Goal: Information Seeking & Learning: Learn about a topic

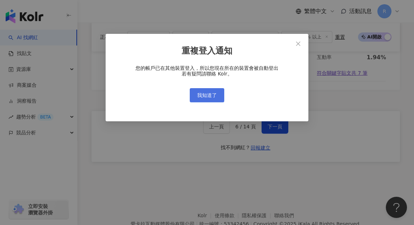
click at [202, 99] on button "我知道了" at bounding box center [207, 95] width 35 height 14
click at [201, 95] on span "我知道了" at bounding box center [207, 95] width 20 height 6
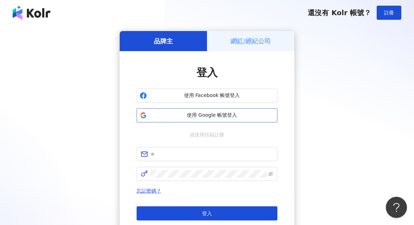
click at [247, 118] on span "使用 Google 帳號登入" at bounding box center [212, 115] width 125 height 7
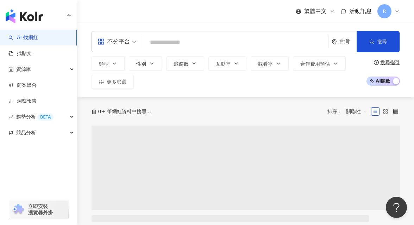
click at [177, 47] on input "search" at bounding box center [236, 42] width 180 height 13
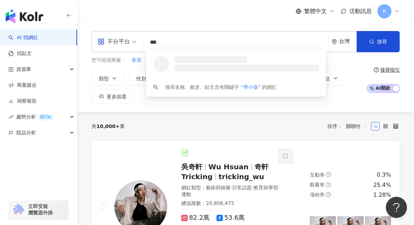
click at [133, 36] on span "不分平台" at bounding box center [117, 41] width 39 height 11
type input "***"
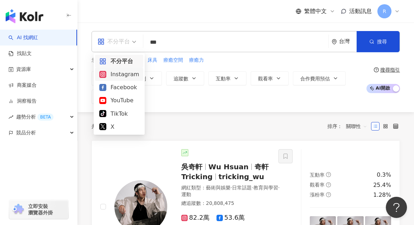
click at [135, 77] on div "Instagram" at bounding box center [119, 74] width 40 height 9
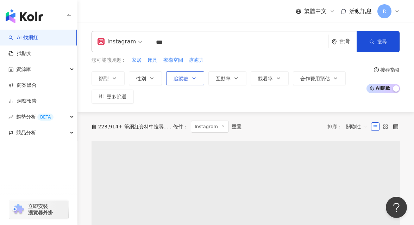
click at [185, 83] on button "追蹤數" at bounding box center [185, 78] width 38 height 14
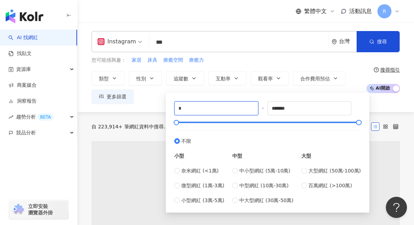
drag, startPoint x: 191, startPoint y: 108, endPoint x: 166, endPoint y: 107, distance: 24.7
click at [166, 107] on div "* - ******* 不限 小型 奈米網紅 (<1萬) 微型網紅 (1萬-3萬) 小型網紅 (3萬-5萬) 中型 中小型網紅 (5萬-10萬) 中型網紅 (…" at bounding box center [268, 153] width 204 height 120
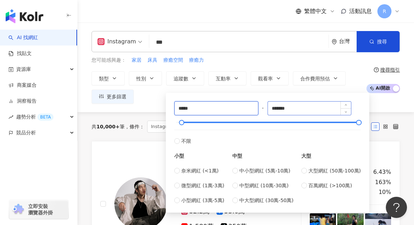
type input "*****"
drag, startPoint x: 317, startPoint y: 112, endPoint x: 216, endPoint y: 101, distance: 100.7
click at [216, 101] on div "***** - ******* 不限 小型 奈米網紅 (<1萬) 微型網紅 (1萬-3萬) 小型網紅 (3萬-5萬) 中型 中小型網紅 (5萬-10萬) 中型…" at bounding box center [267, 152] width 187 height 103
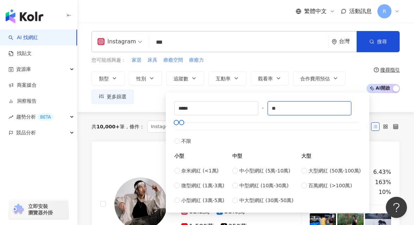
type input "*"
type input "*****"
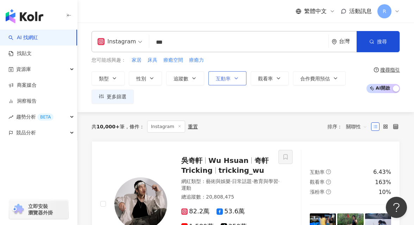
click at [223, 76] on span "互動率" at bounding box center [223, 79] width 15 height 6
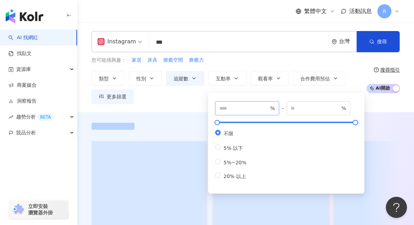
click at [233, 104] on span "%" at bounding box center [247, 108] width 64 height 14
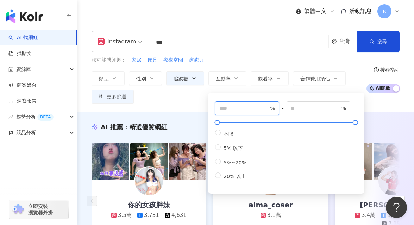
type input "*"
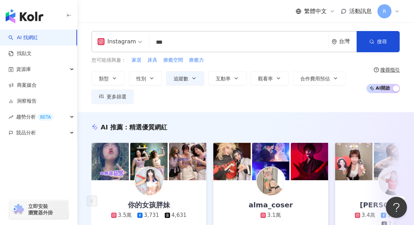
click at [238, 55] on div "Instagram *** 台灣 搜尋 loading 搜尋名稱、敘述、貼文含有關鍵字 “ 帶小孩 ” 的網紅 您可能感興趣： 家居 床具 療癒空間 療癒力 …" at bounding box center [246, 67] width 337 height 73
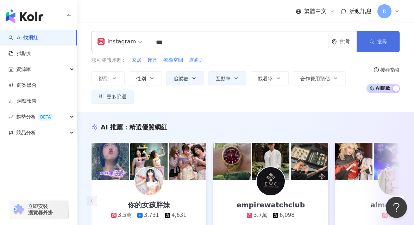
click at [382, 41] on span "搜尋" at bounding box center [382, 42] width 10 height 6
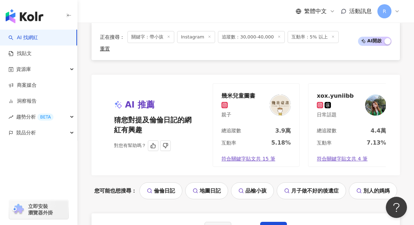
scroll to position [1469, 0]
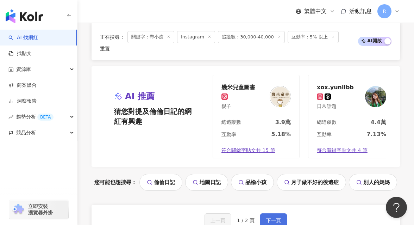
click at [272, 213] on button "下一頁" at bounding box center [273, 220] width 27 height 14
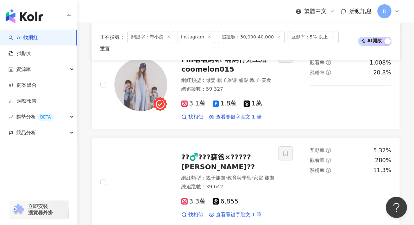
scroll to position [368, 0]
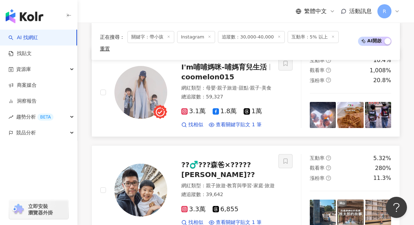
click at [140, 80] on img at bounding box center [141, 92] width 53 height 53
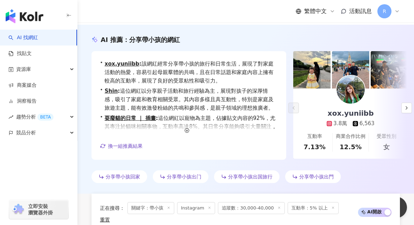
scroll to position [0, 0]
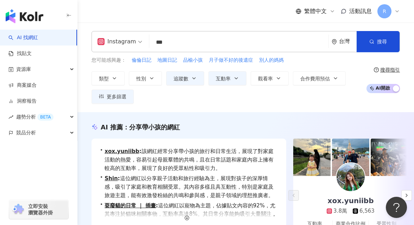
drag, startPoint x: 159, startPoint y: 41, endPoint x: 114, endPoint y: 40, distance: 45.1
click at [114, 41] on div "Instagram *** 台灣 搜尋 541ba8bf-3416-416c-a2bd-6be4e6eb74cf ❦看跪婦帶小孩 1,962 追蹤者 咪醬帶小…" at bounding box center [246, 41] width 309 height 21
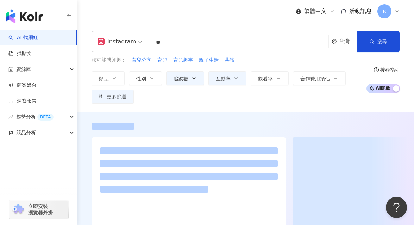
click at [166, 23] on div "Instagram ** 台灣 搜尋 customizedTag cbe2179b-2b8f-417a-9e2f-af77eca0f1f9 網紅類型 家庭 /…" at bounding box center [246, 68] width 337 height 90
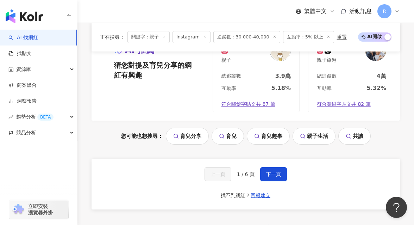
scroll to position [1532, 0]
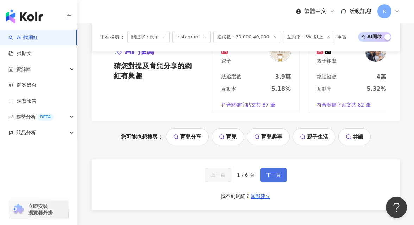
click at [275, 168] on button "下一頁" at bounding box center [273, 175] width 27 height 14
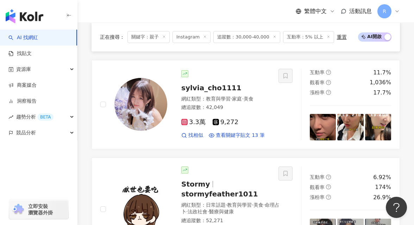
scroll to position [870, 0]
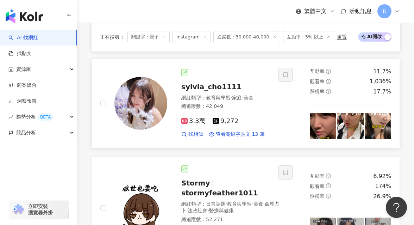
click at [155, 94] on img at bounding box center [141, 103] width 53 height 53
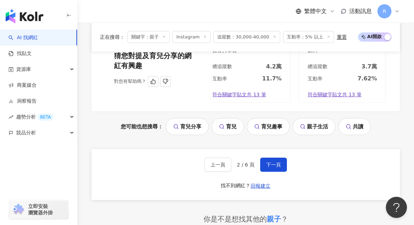
scroll to position [1561, 0]
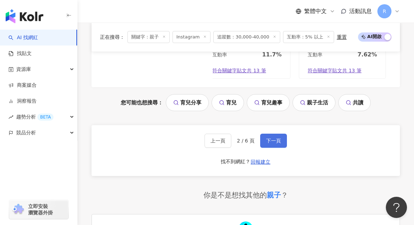
click at [277, 134] on button "下一頁" at bounding box center [273, 141] width 27 height 14
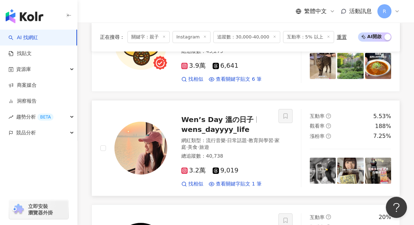
scroll to position [920, 0]
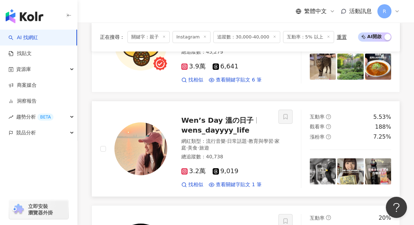
click at [134, 129] on img at bounding box center [141, 148] width 53 height 53
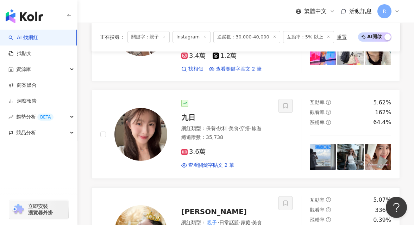
scroll to position [494, 0]
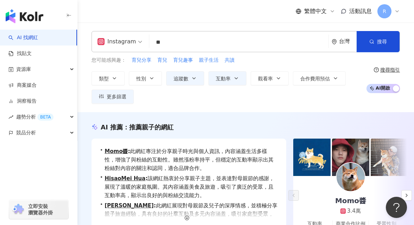
type input "**"
click at [219, 15] on div "繁體中文 活動訊息 R" at bounding box center [246, 11] width 309 height 23
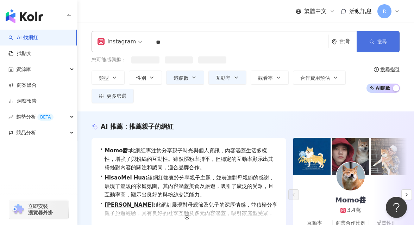
click at [379, 45] on button "搜尋" at bounding box center [378, 41] width 43 height 21
click at [388, 36] on button "搜尋" at bounding box center [378, 41] width 43 height 21
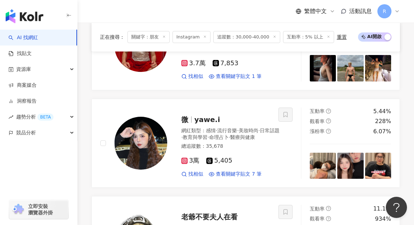
scroll to position [1246, 0]
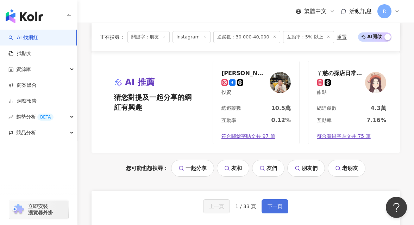
click at [268, 199] on button "下一頁" at bounding box center [275, 206] width 27 height 14
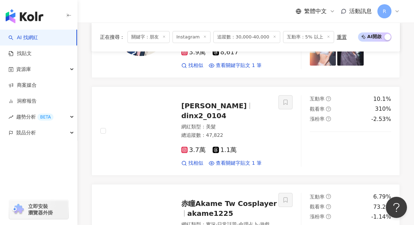
scroll to position [840, 0]
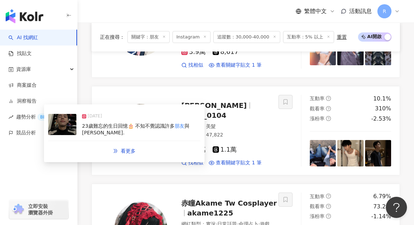
click at [185, 125] on div "23歲難忘的生日回憶🎂 不知不覺認識許多 朋友 與貴人." at bounding box center [141, 130] width 118 height 14
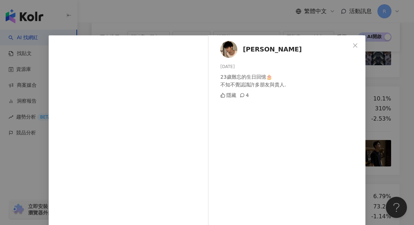
click at [389, 86] on div "丁相言 2025/1/8 23歲難忘的生日回憶🎂 不知不覺認識許多朋友與貴人. 隱藏 4 查看原始貼文" at bounding box center [207, 112] width 414 height 225
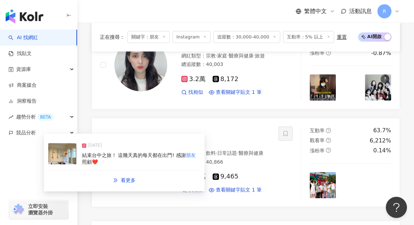
scroll to position [1321, 0]
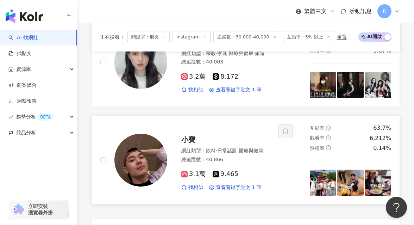
click at [149, 134] on img at bounding box center [141, 160] width 53 height 53
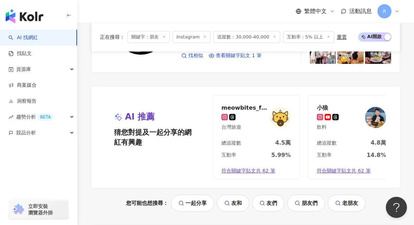
scroll to position [1466, 0]
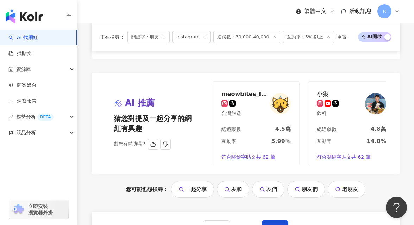
click at [273, 225] on span "下一頁" at bounding box center [275, 228] width 15 height 6
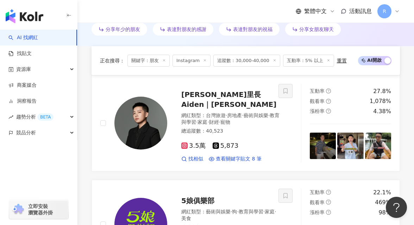
scroll to position [462, 0]
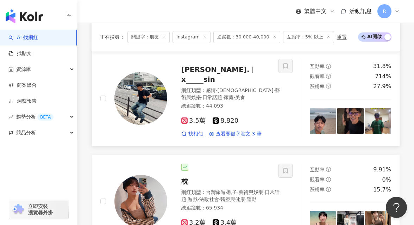
click at [148, 76] on img at bounding box center [141, 98] width 53 height 53
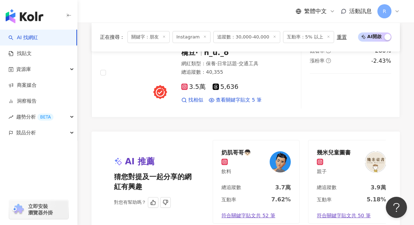
scroll to position [1470, 0]
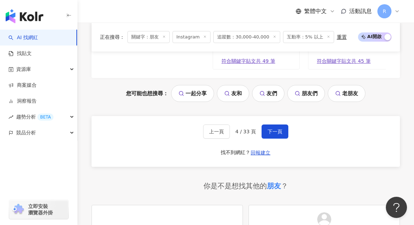
scroll to position [1527, 0]
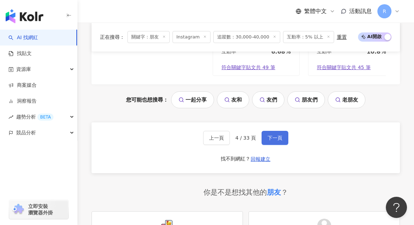
click at [268, 135] on span "下一頁" at bounding box center [275, 138] width 15 height 6
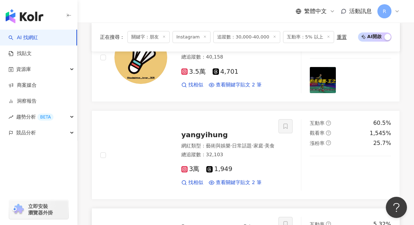
scroll to position [794, 0]
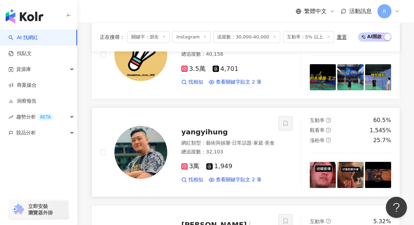
click at [148, 144] on img at bounding box center [141, 152] width 53 height 53
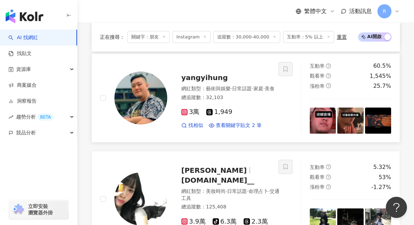
scroll to position [946, 0]
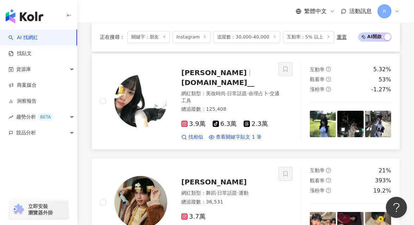
click at [141, 81] on img at bounding box center [141, 101] width 53 height 53
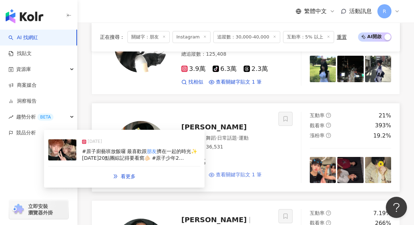
scroll to position [1058, 0]
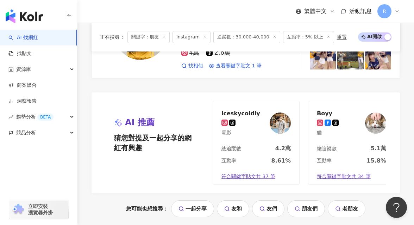
scroll to position [1424, 0]
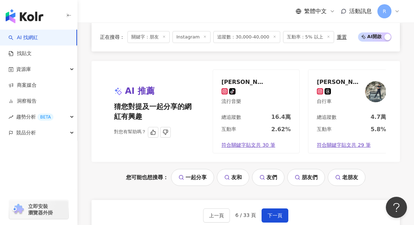
scroll to position [1544, 0]
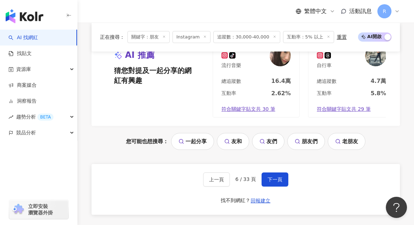
click at [275, 164] on div "上一頁 6 / 33 頁 下一頁 找不到網紅？ 回報建立" at bounding box center [246, 189] width 309 height 51
click at [275, 177] on span "下一頁" at bounding box center [275, 180] width 15 height 6
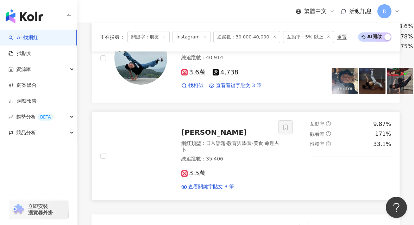
scroll to position [1318, 0]
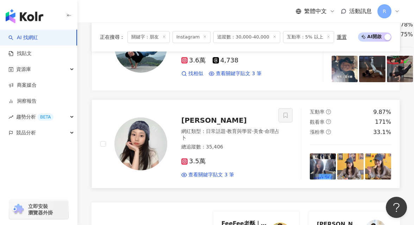
click at [147, 123] on img at bounding box center [141, 143] width 53 height 53
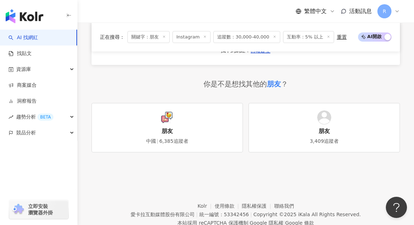
scroll to position [1436, 0]
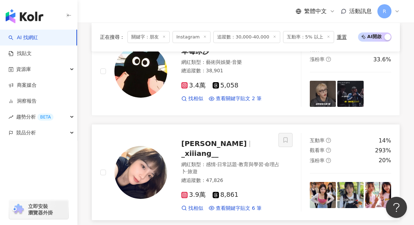
scroll to position [780, 0]
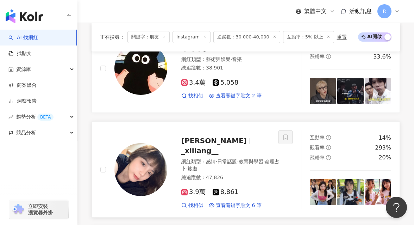
click at [142, 153] on img at bounding box center [141, 169] width 53 height 53
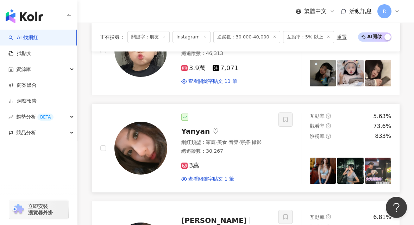
scroll to position [524, 0]
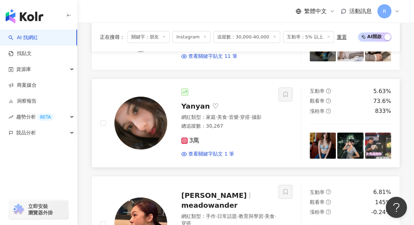
click at [323, 145] on img at bounding box center [323, 146] width 26 height 26
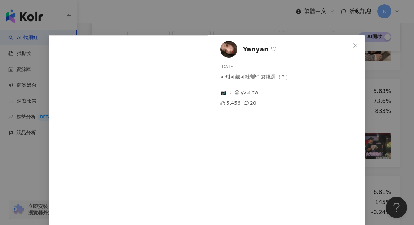
click at [393, 139] on div "Yanyan ♡ 2025/8/29 可甜可鹹可辣🩶任君挑選（？） 📷 ： @jy23_tw 5,456 20 查看原始貼文" at bounding box center [207, 112] width 414 height 225
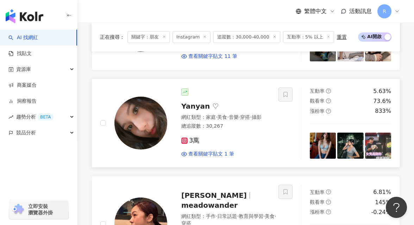
click at [351, 143] on img at bounding box center [351, 146] width 26 height 26
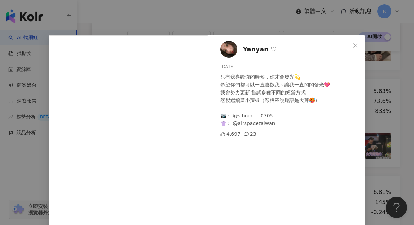
click at [363, 98] on div "Yanyan ♡ 2025/8/27 只有我喜歡你的時候，你才會發光💫 希望你們都可以一直喜歡我～讓我一直閃閃發光💖 我會努力更新 嘗試多種不同的經營方式 然…" at bounding box center [289, 141] width 154 height 213
click at [382, 88] on div "Yanyan ♡ 2025/8/27 只有我喜歡你的時候，你才會發光💫 希望你們都可以一直喜歡我～讓我一直閃閃發光💖 我會努力更新 嘗試多種不同的經營方式 然…" at bounding box center [207, 112] width 414 height 225
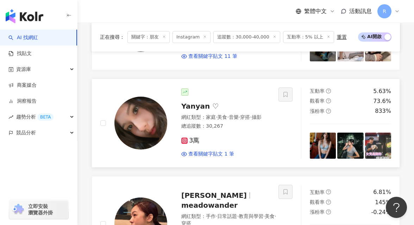
click at [386, 143] on img at bounding box center [378, 146] width 26 height 26
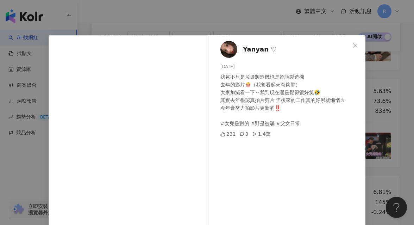
click at [391, 103] on div "Yanyan ♡ 2025/8/21 我爸不只是垃圾製造機也是幹話製造機 去年的影片🍿（我爸看起來有夠胖） 大家加減看一下～我到現在還是覺得很好笑🤣 其實去年…" at bounding box center [207, 112] width 414 height 225
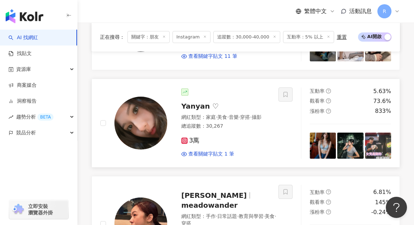
click at [131, 111] on img at bounding box center [141, 123] width 53 height 53
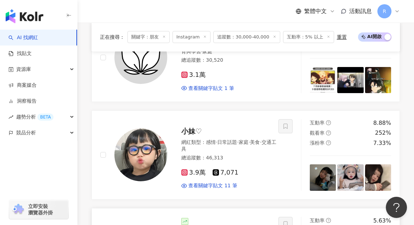
scroll to position [391, 0]
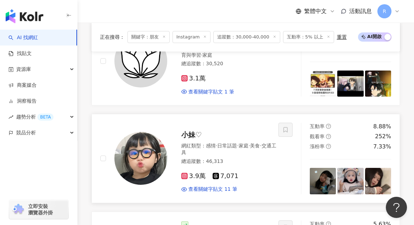
click at [152, 145] on img at bounding box center [141, 158] width 53 height 53
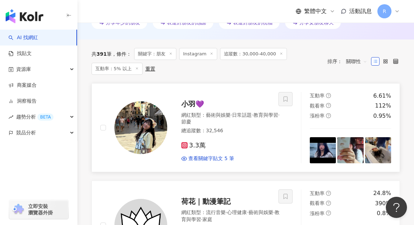
scroll to position [236, 0]
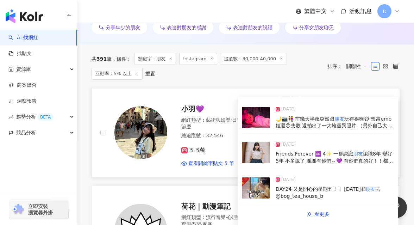
click at [158, 133] on img at bounding box center [141, 132] width 53 height 53
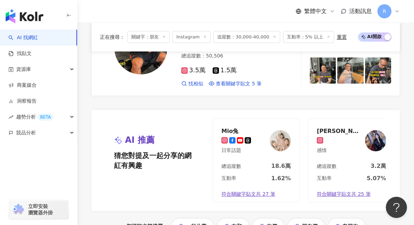
scroll to position [1417, 0]
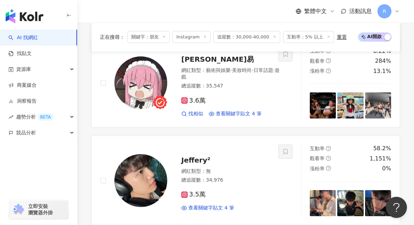
scroll to position [265, 0]
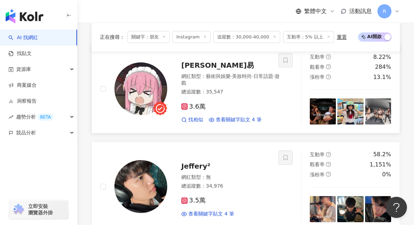
click at [150, 87] on img at bounding box center [141, 88] width 53 height 53
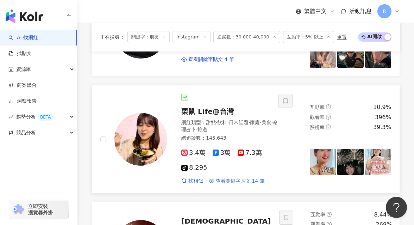
scroll to position [480, 0]
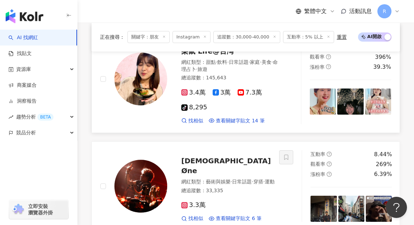
click at [144, 72] on img at bounding box center [141, 79] width 53 height 53
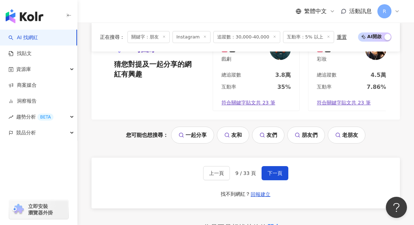
scroll to position [1582, 0]
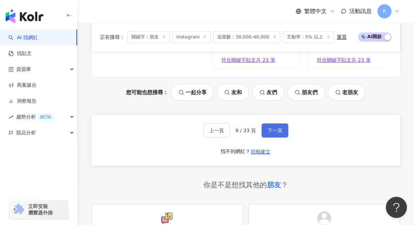
click at [276, 128] on span "下一頁" at bounding box center [275, 131] width 15 height 6
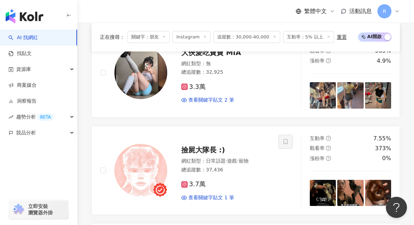
scroll to position [609, 0]
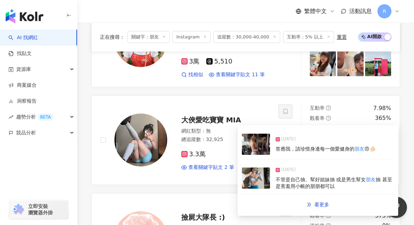
click at [294, 152] on div "答應我，請珍惜身邊每一個愛健身的 朋友 😠🫵🏻" at bounding box center [326, 149] width 100 height 7
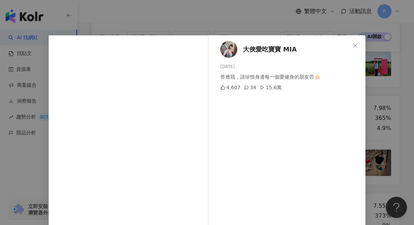
click at [386, 99] on div "大俠愛吃寶寶 MIA 2025/6/23 答應我，請珍惜身邊每一個愛健身的朋友😠🫵🏻 4,607 34 15.6萬 查看原始貼文" at bounding box center [207, 112] width 414 height 225
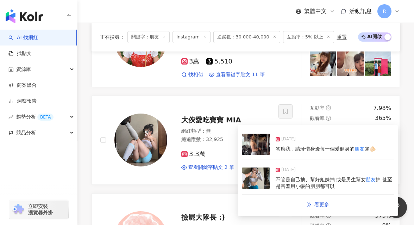
click at [295, 152] on div "答應我，請珍惜身邊每一個愛健身的 朋友 😠🫵🏻" at bounding box center [326, 149] width 100 height 7
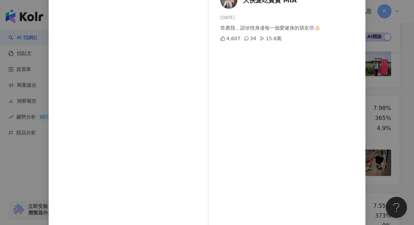
scroll to position [50, 0]
click at [384, 98] on div "大俠愛吃寶寶 MIA 2025/6/23 答應我，請珍惜身邊每一個愛健身的朋友😠🫵🏻 4,607 34 15.6萬 查看原始貼文" at bounding box center [207, 112] width 414 height 225
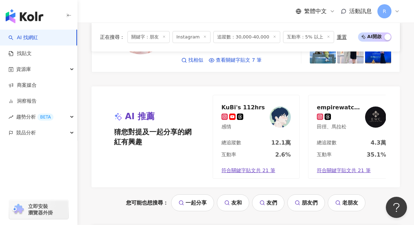
scroll to position [1499, 0]
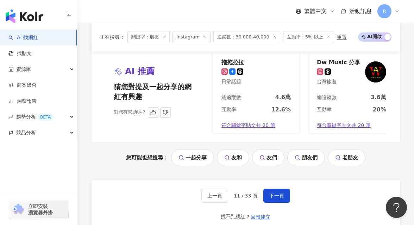
scroll to position [1466, 0]
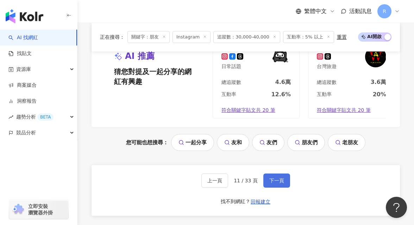
click at [283, 178] on span "下一頁" at bounding box center [277, 181] width 15 height 6
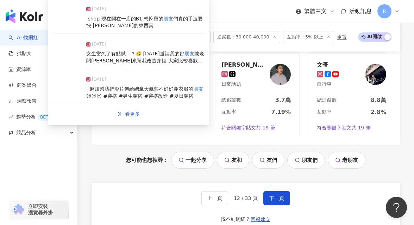
scroll to position [1599, 0]
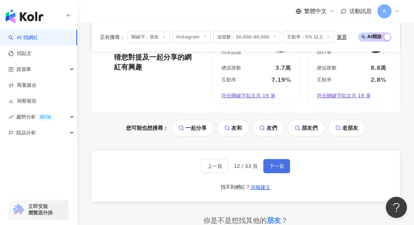
click at [277, 163] on span "下一頁" at bounding box center [277, 166] width 15 height 6
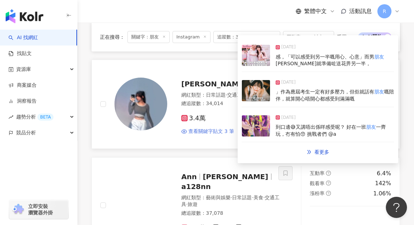
scroll to position [1306, 0]
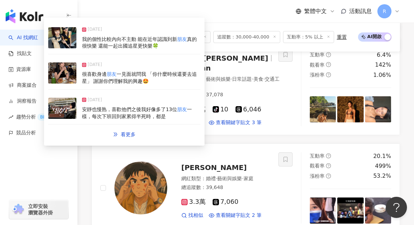
click at [160, 71] on div "很喜歡身邊 朋友 一見面就問我 「你什麼時候還要去追星」 謝謝你們理解我的興趣🤩" at bounding box center [141, 78] width 118 height 14
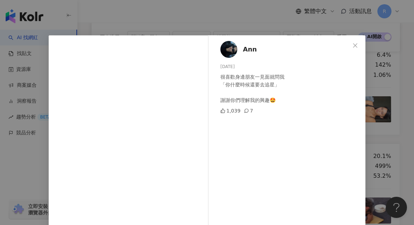
click at [246, 21] on div "Ann 2025/6/18 很喜歡身邊朋友一見面就問我 「你什麼時候還要去追星」 謝謝你們理解我的興趣🤩 1,039 7 查看原始貼文" at bounding box center [207, 112] width 414 height 225
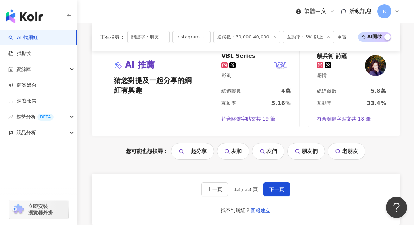
scroll to position [1538, 0]
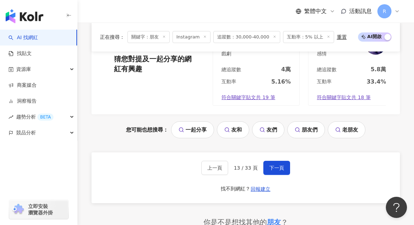
click at [270, 152] on div "上一頁 13 / 33 頁 下一頁 找不到網紅？ 回報建立" at bounding box center [246, 177] width 309 height 51
click at [271, 165] on span "下一頁" at bounding box center [277, 168] width 15 height 6
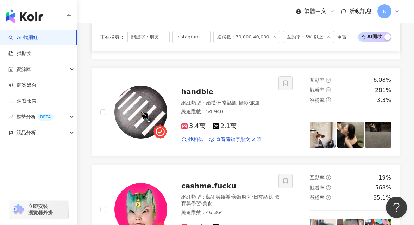
scroll to position [362, 0]
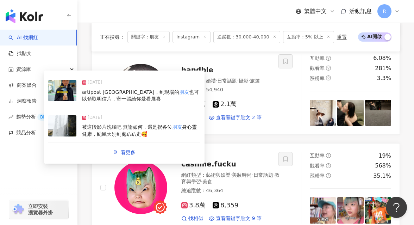
click at [172, 90] on span "也可以領取明信片，寄一張給你愛看展喜" at bounding box center [140, 95] width 117 height 13
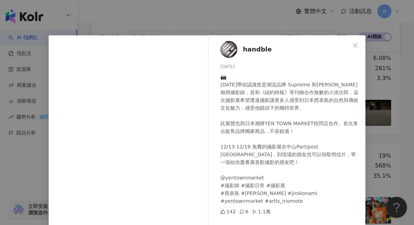
click at [381, 110] on div "handble 2024/12/14 📷 今天帶你認識曾是潮流品牌 Supreme 和WACKOMARIA 御用攝影師，並和《紐約時報》等刊物合作無數的小浪次…" at bounding box center [207, 112] width 414 height 225
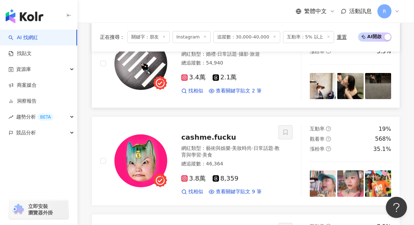
scroll to position [450, 0]
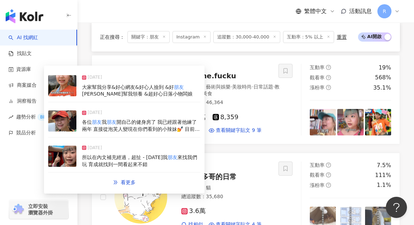
click at [158, 150] on div "2025/6/10" at bounding box center [141, 150] width 118 height 10
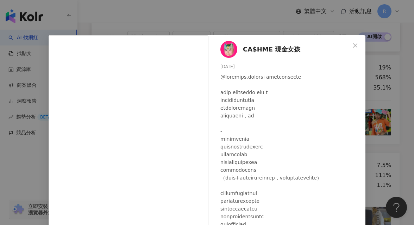
click at [391, 115] on div "CA$HME 現金女孩 2025/6/10 1.3萬 262 45萬 查看原始貼文" at bounding box center [207, 112] width 414 height 225
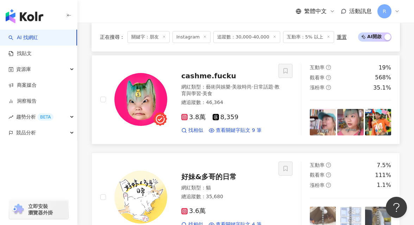
click at [141, 91] on img at bounding box center [141, 99] width 53 height 53
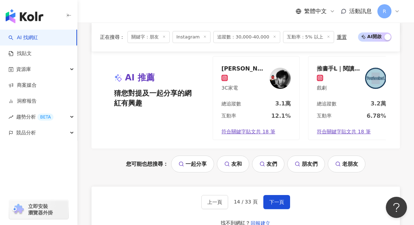
scroll to position [1489, 0]
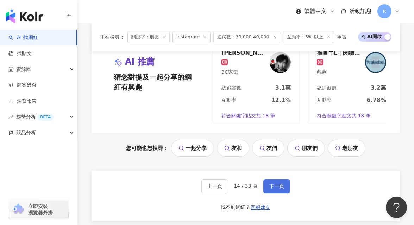
click at [274, 183] on span "下一頁" at bounding box center [277, 186] width 15 height 6
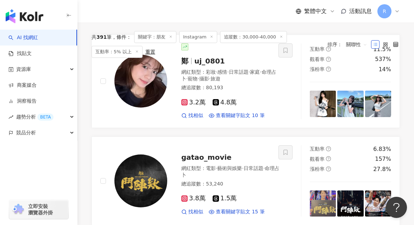
scroll to position [223, 0]
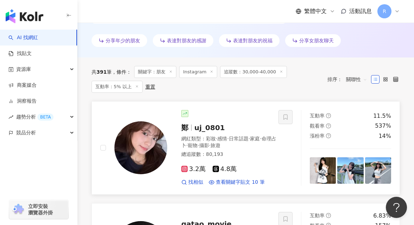
click at [157, 141] on img at bounding box center [141, 147] width 53 height 53
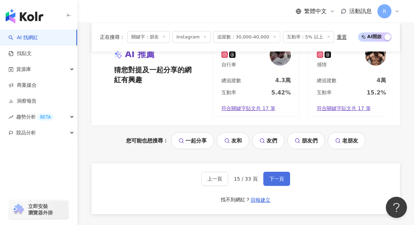
scroll to position [1511, 0]
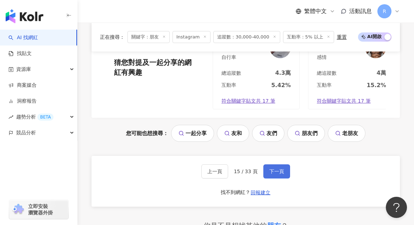
click at [270, 168] on span "下一頁" at bounding box center [277, 171] width 15 height 6
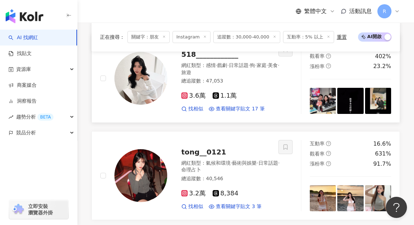
scroll to position [470, 0]
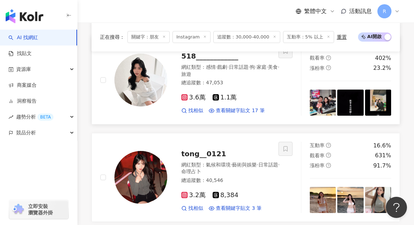
click at [317, 102] on img at bounding box center [323, 103] width 26 height 26
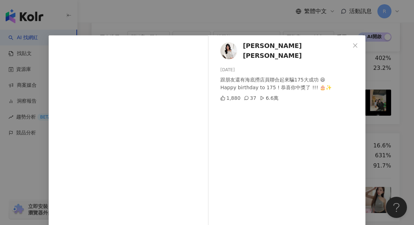
click at [369, 102] on div "勻甯𝐍𝐢𝐜𝐨𝐥𝐞 2025/8/9 跟朋友還有海底撈店員聯合起來騙175大成功 😆 Happy birthday to 175 ! 恭喜你中獎了 !!! 🎂✨…" at bounding box center [207, 112] width 414 height 225
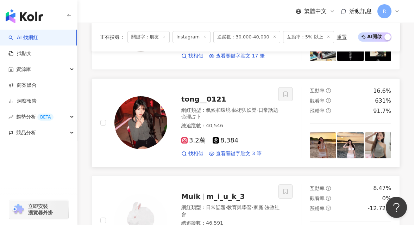
scroll to position [531, 0]
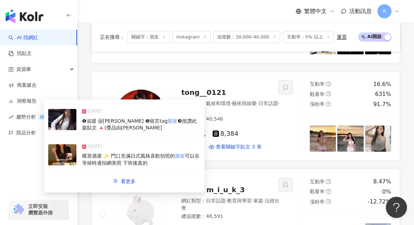
click at [178, 157] on mark "朋友" at bounding box center [180, 156] width 10 height 6
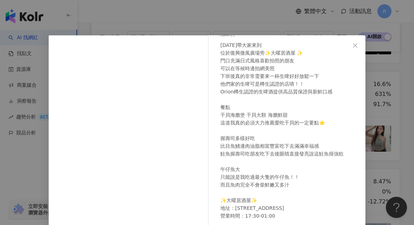
scroll to position [35, 0]
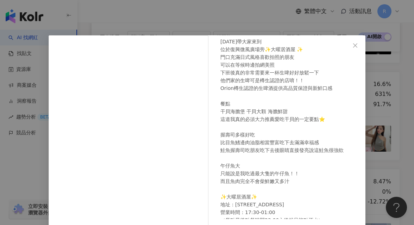
click at [391, 81] on div "♡彤彤♡ 2024/12/31 今天帶大家來到 位於復興微風廣場旁✨大曜居酒屋 ✨ 門口充滿日式風格喜歡拍照的朋友 可以在等候時邊拍網美照 下班後真的非常需要…" at bounding box center [207, 112] width 414 height 225
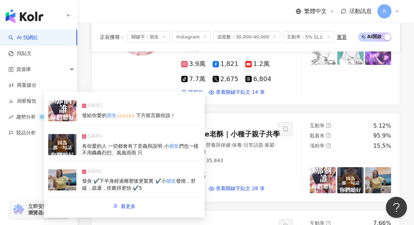
scroll to position [1160, 0]
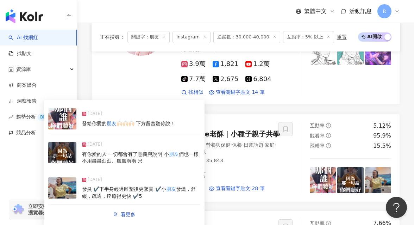
click at [158, 139] on div "2025/8/31 有你愛的人 一切都會有了意義與說明 小 朋友 們也一樣 不用轟轟烈烈、風風雨雨 只" at bounding box center [124, 153] width 152 height 32
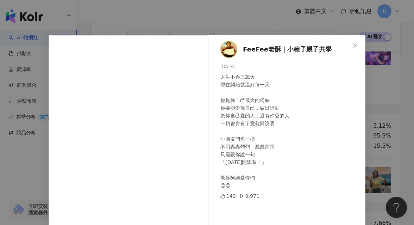
click at [391, 75] on div "FeeFee老酥｜小種子親子共學 2025/8/31 人生不過三萬天 現在開始就過好每一天 你是你自己最大的粉絲 你要能愛你自己，做出行動 為你自己愛的人，還…" at bounding box center [207, 112] width 414 height 225
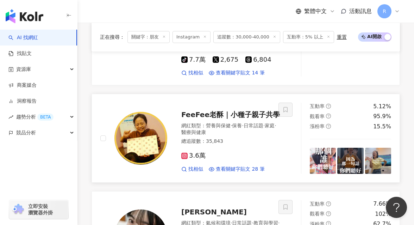
scroll to position [1181, 0]
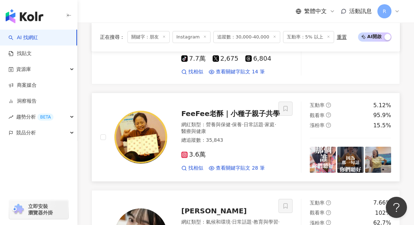
click at [378, 147] on img at bounding box center [378, 160] width 26 height 26
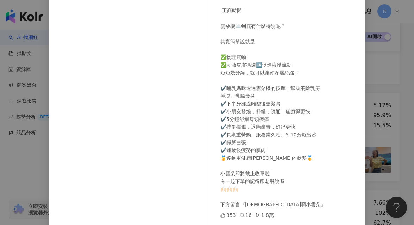
scroll to position [91, 0]
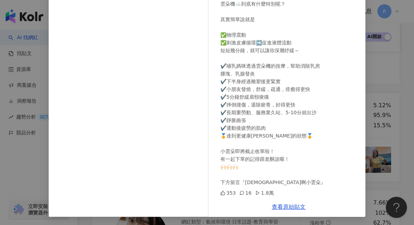
click at [378, 116] on div "FeeFee老酥｜小種子親子共學 2025/8/28 40歲之後，身體送了我很多禮物 😝😝😝 好加在阿姨有小雲朵！ -工商時間- 雲朵機☁️到底有什麼特別呢？…" at bounding box center [207, 112] width 414 height 225
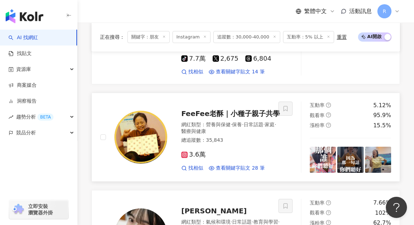
click at [142, 121] on img at bounding box center [141, 137] width 53 height 53
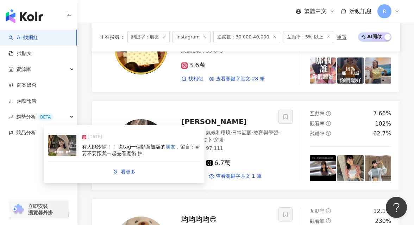
click at [179, 154] on div "有人能冷靜！！ 快tag一個願意被騙的 朋友 ，留言：#要不要跟我一起去看魔術 抽" at bounding box center [141, 150] width 118 height 14
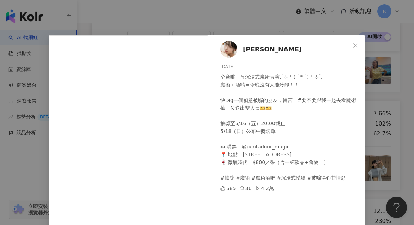
click at [385, 100] on div "沈嘉珈 2025/5/8 全台唯一ㄉ沉浸式魔術表演.˚⊹ ⁺‧( ´꒳`)‧⁺ ⊹˚. 魔術＋酒精＝今晚沒有人能冷靜！！ 快tag一個願意被騙的朋友，留言：#…" at bounding box center [207, 112] width 414 height 225
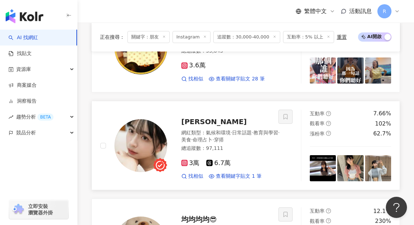
click at [158, 122] on img at bounding box center [141, 145] width 53 height 53
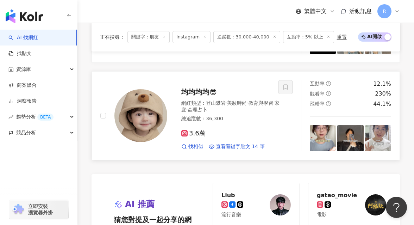
click at [132, 89] on img at bounding box center [141, 115] width 53 height 53
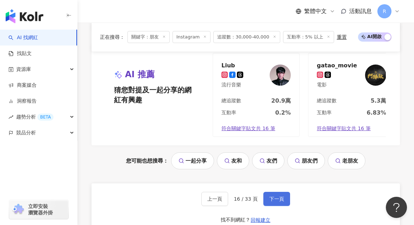
click at [276, 192] on button "下一頁" at bounding box center [277, 199] width 27 height 14
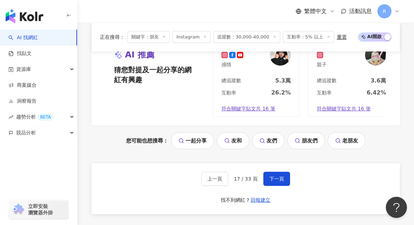
scroll to position [1556, 0]
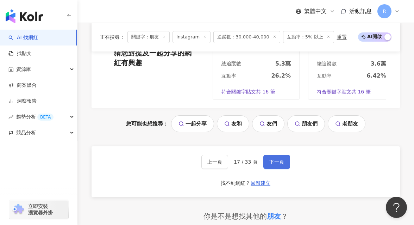
click at [268, 155] on button "下一頁" at bounding box center [277, 162] width 27 height 14
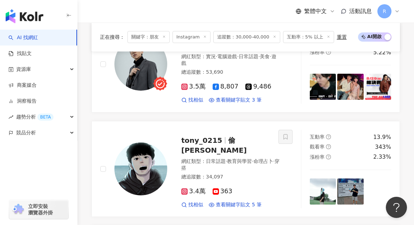
scroll to position [408, 0]
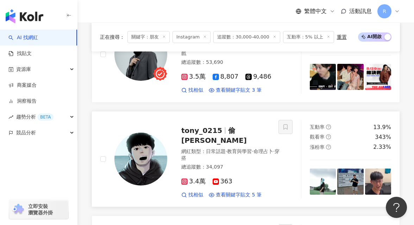
click at [161, 134] on img at bounding box center [141, 159] width 53 height 53
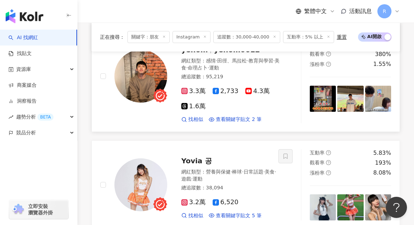
scroll to position [566, 0]
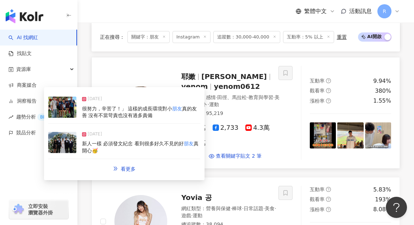
click at [321, 122] on img at bounding box center [323, 135] width 26 height 26
click at [295, 142] on div at bounding box center [289, 90] width 154 height 111
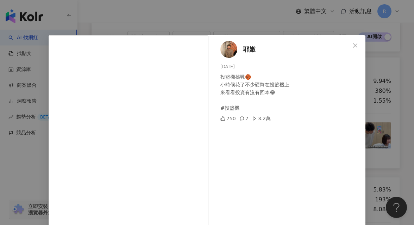
click at [356, 45] on icon "close" at bounding box center [356, 45] width 4 height 4
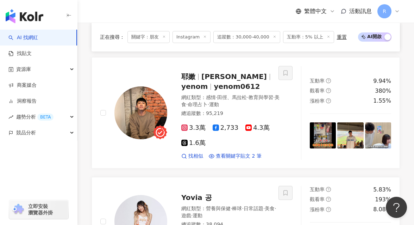
click at [137, 87] on img at bounding box center [141, 112] width 53 height 53
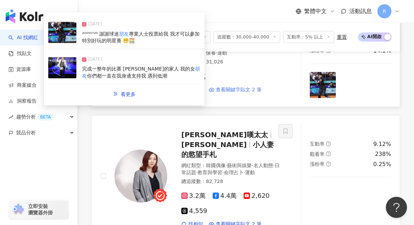
scroll to position [1351, 0]
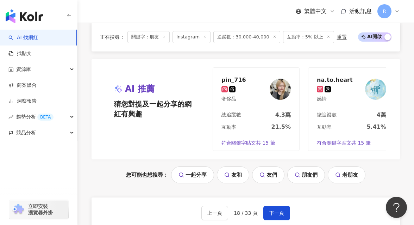
scroll to position [1508, 0]
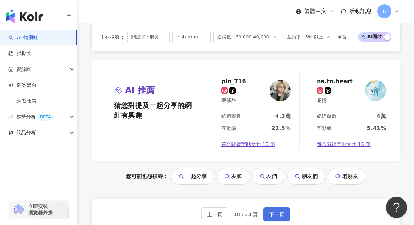
click at [272, 211] on span "下一頁" at bounding box center [277, 214] width 15 height 6
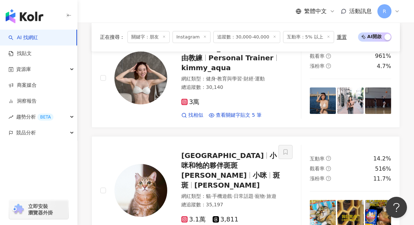
scroll to position [481, 0]
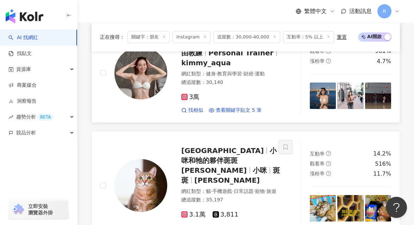
click at [320, 88] on img at bounding box center [323, 95] width 26 height 26
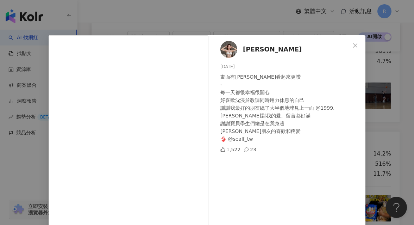
click at [387, 104] on div "程元 2025/8/24 畫面有阿北看起來更讚 - 每一天都很幸福很開心 好喜歡沈浸於教課同時用力休息的自己 謝謝我最好的朋友繞了大半個地球見上一面 @199…" at bounding box center [207, 112] width 414 height 225
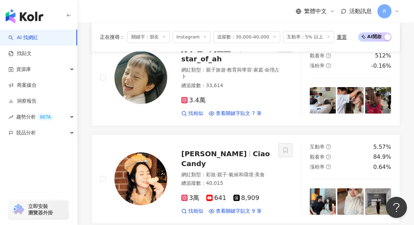
scroll to position [929, 0]
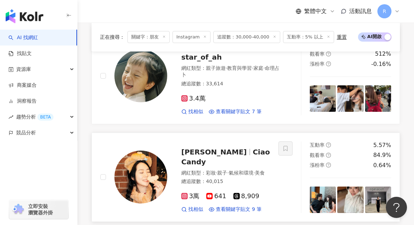
click at [148, 150] on img at bounding box center [141, 176] width 53 height 53
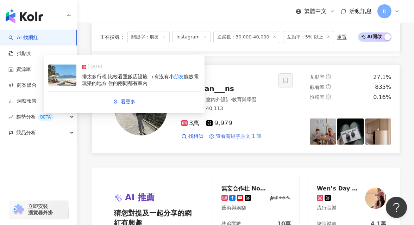
scroll to position [1498, 0]
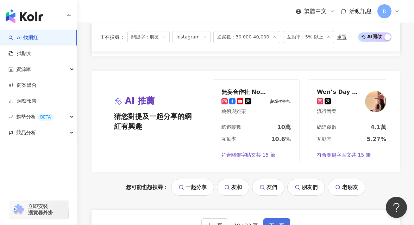
click at [272, 222] on span "下一頁" at bounding box center [277, 225] width 15 height 6
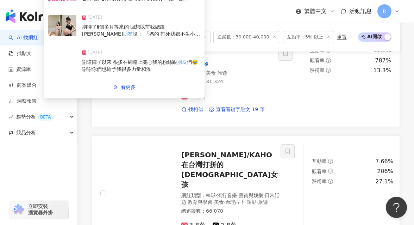
scroll to position [391, 0]
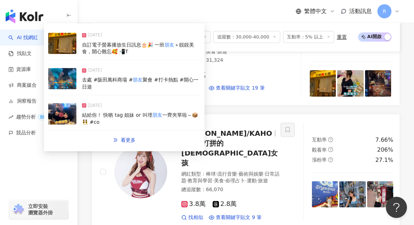
click at [165, 86] on div "去處 #阪田萬科商場 # 朋友 聚會 #打卡熱點 #開心一日遊" at bounding box center [141, 83] width 118 height 14
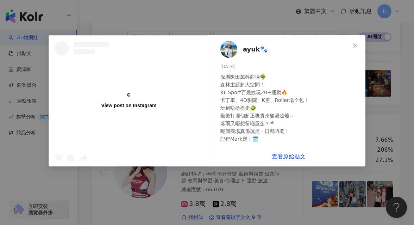
click at [235, 30] on div "View post on Instagram ayuk🐾 2025/6/5 深圳阪田萬科商場🌳 森林主題超大空間！ KL Sport百幾蚊玩20+運動🔥 卡丁…" at bounding box center [207, 112] width 414 height 225
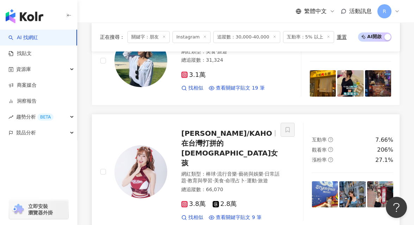
scroll to position [436, 0]
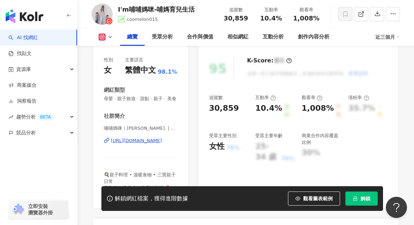
scroll to position [92, 0]
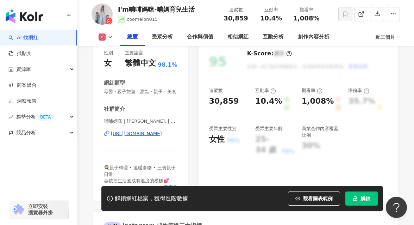
click at [138, 121] on span "哺哺媽咪｜yiwen Lin. | coomelon015" at bounding box center [141, 121] width 74 height 6
drag, startPoint x: 127, startPoint y: 122, endPoint x: 148, endPoint y: 123, distance: 21.2
click at [148, 123] on span "哺哺媽咪｜yiwen Lin. | coomelon015" at bounding box center [141, 121] width 74 height 6
copy span "yiwen Lin."
click at [103, 120] on div "性別 女 主要語言 繁體中文 98.1% 網紅類型 母嬰 · 親子旅遊 · 甜點 · 親子 · 美食 社群簡介 哺哺媽咪｜yiwen Lin. | coome…" at bounding box center [140, 122] width 95 height 158
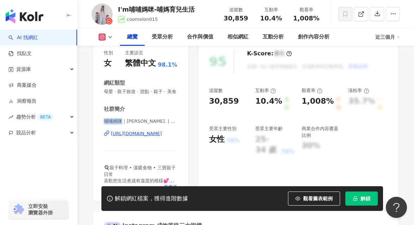
drag, startPoint x: 102, startPoint y: 121, endPoint x: 122, endPoint y: 121, distance: 19.7
click at [122, 121] on div "性別 女 主要語言 繁體中文 98.1% 網紅類型 母嬰 · 親子旅遊 · 甜點 · 親子 · 美食 社群簡介 哺哺媽咪｜yiwen Lin. | coome…" at bounding box center [140, 122] width 95 height 158
copy span "哺哺媽咪"
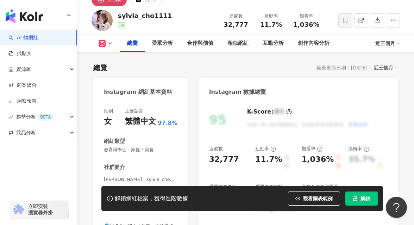
scroll to position [82, 0]
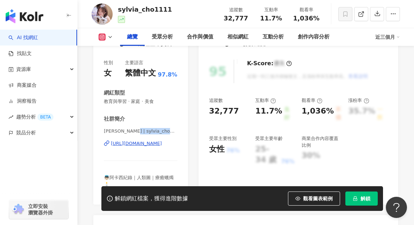
drag, startPoint x: 129, startPoint y: 132, endPoint x: 170, endPoint y: 130, distance: 40.9
click at [170, 130] on span "Sylvia Cho | sylvia_cho1111" at bounding box center [141, 131] width 74 height 6
copy span "sylvia_cho1111"
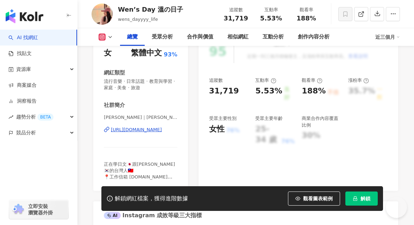
scroll to position [102, 0]
click at [170, 116] on span "Wendy｜Wen’s Day 溫的日子 | wens_dayyyy_life" at bounding box center [141, 117] width 74 height 6
drag, startPoint x: 122, startPoint y: 117, endPoint x: 164, endPoint y: 119, distance: 42.0
click at [164, 119] on span "Wendy｜Wen’s Day 溫的日子 | wens_dayyyy_life" at bounding box center [141, 117] width 74 height 6
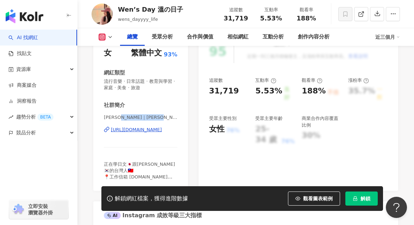
copy span "Wen’s Day 溫的日子"
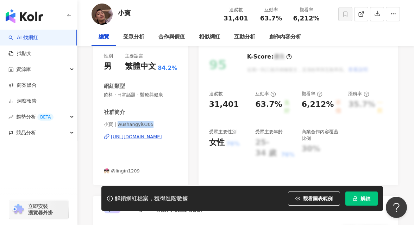
drag, startPoint x: 117, startPoint y: 126, endPoint x: 192, endPoint y: 124, distance: 74.4
copy span "wushangyi0305"
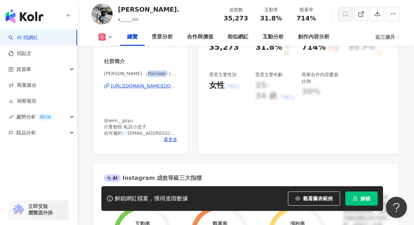
drag, startPoint x: 143, startPoint y: 74, endPoint x: 160, endPoint y: 74, distance: 16.9
click at [160, 74] on span "朋煒.（Pornwei) | xx.weii" at bounding box center [141, 73] width 74 height 6
copy span "xx.weii"
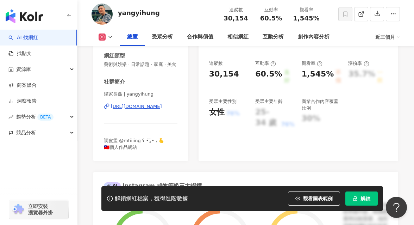
scroll to position [125, 0]
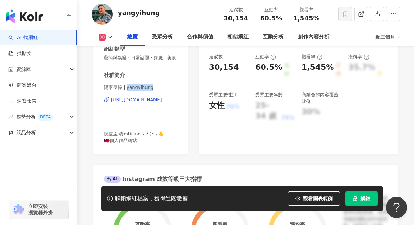
drag, startPoint x: 126, startPoint y: 88, endPoint x: 168, endPoint y: 88, distance: 41.6
click at [168, 88] on span "陽家長孫 | yangyihung" at bounding box center [141, 87] width 74 height 6
copy span "yangyihung"
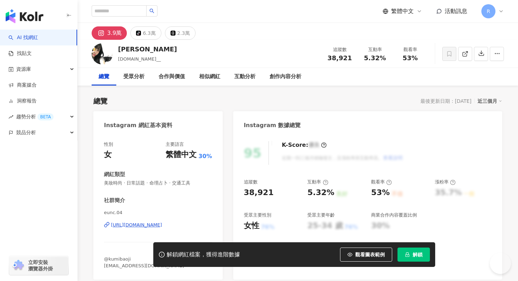
click at [104, 171] on div "性別 女 主要語言 繁體中文 30% 網紅類型 美妝時尚 · 日常話題 · 命理占卜 · 交通工具 社群簡介 eunc.04 [URL][DOMAIN_NAM…" at bounding box center [157, 207] width 129 height 146
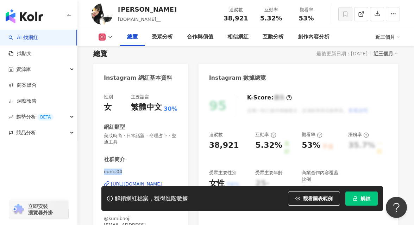
drag, startPoint x: 105, startPoint y: 172, endPoint x: 136, endPoint y: 171, distance: 31.7
click at [136, 171] on span "eunc.04" at bounding box center [141, 171] width 74 height 6
copy span "eunc.04"
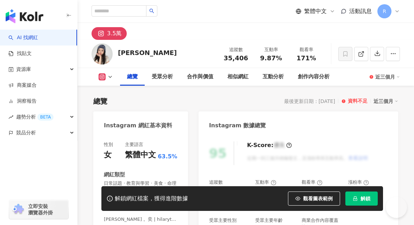
drag, startPoint x: 132, startPoint y: 123, endPoint x: 152, endPoint y: 123, distance: 20.1
click at [153, 123] on div "Instagram 網紅基本資料 性別 女 主要語言 繁體中文 63.5% 網紅類型 日常話題 · 教育與學習 · 美食 · 命理占卜 社群簡介 Hilary…" at bounding box center [140, 195] width 95 height 168
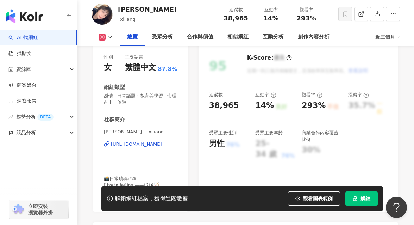
scroll to position [91, 0]
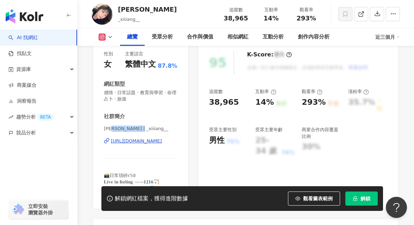
drag, startPoint x: 115, startPoint y: 129, endPoint x: 139, endPoint y: 129, distance: 24.7
click at [139, 129] on span "香香 | _xiiiang__" at bounding box center [141, 128] width 74 height 6
copy span "| _xiiiang__"
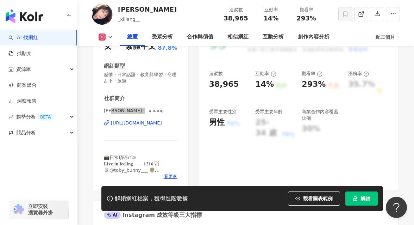
scroll to position [111, 0]
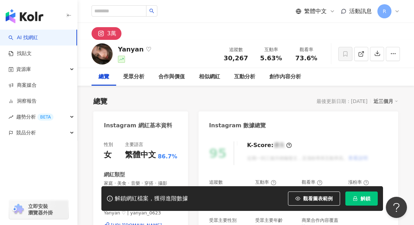
scroll to position [84, 0]
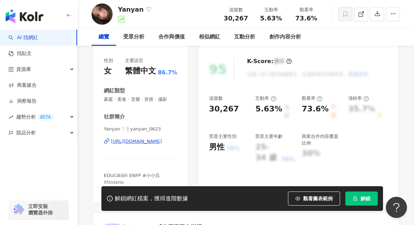
click at [128, 128] on span "Yanyan ♡ | yanyan_0623" at bounding box center [141, 129] width 74 height 6
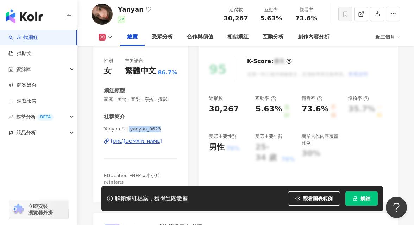
drag, startPoint x: 128, startPoint y: 128, endPoint x: 157, endPoint y: 129, distance: 28.6
click at [157, 129] on span "Yanyan ♡ | yanyan_0623" at bounding box center [141, 129] width 74 height 6
copy span "yanyan_0623"
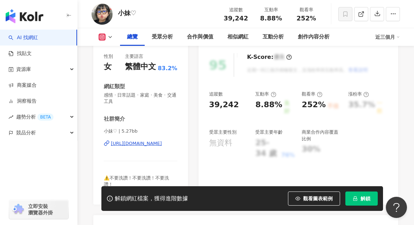
scroll to position [109, 0]
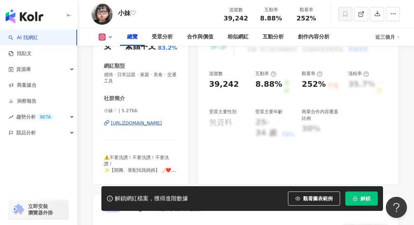
click at [130, 106] on div "社群簡介 小妹♡ | 5.27bb https://www.instagram.com/5.27bb/ ⚠️不要洗讚！不要洗讚！不要洗讚！ ✨【開團、業配找我…" at bounding box center [141, 134] width 74 height 79
drag, startPoint x: 123, startPoint y: 111, endPoint x: 147, endPoint y: 111, distance: 24.3
click at [147, 111] on span "小妹♡ | 5.27bb" at bounding box center [141, 110] width 74 height 6
copy span "5.27bb"
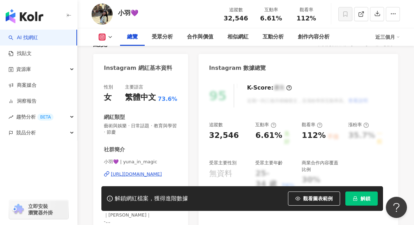
scroll to position [82, 0]
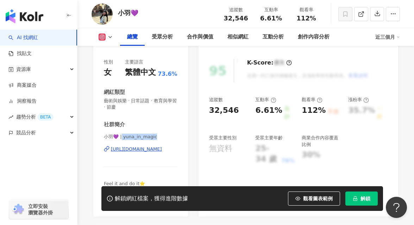
drag, startPoint x: 121, startPoint y: 137, endPoint x: 156, endPoint y: 137, distance: 34.5
click at [156, 137] on span "小羽💜 | yuna_in_magic" at bounding box center [141, 137] width 74 height 6
copy span "yuna_in_magic"
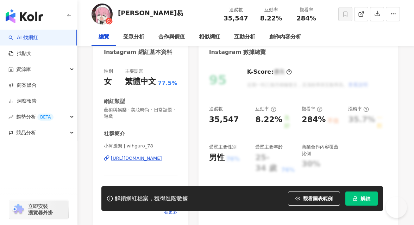
click at [127, 144] on span "小河孤獨 | wihguro_78" at bounding box center [141, 146] width 74 height 6
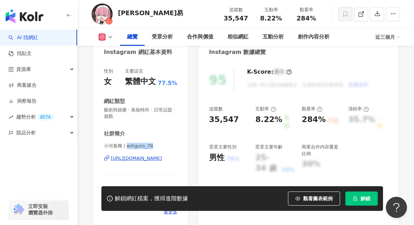
drag, startPoint x: 126, startPoint y: 147, endPoint x: 155, endPoint y: 145, distance: 28.6
click at [155, 145] on span "小河孤獨 | wihguro_78" at bounding box center [141, 146] width 74 height 6
copy span "wihguro_78"
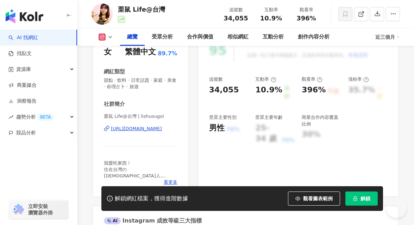
scroll to position [103, 0]
click at [139, 127] on div "https://www.instagram.com/lishusugoi/" at bounding box center [136, 128] width 51 height 6
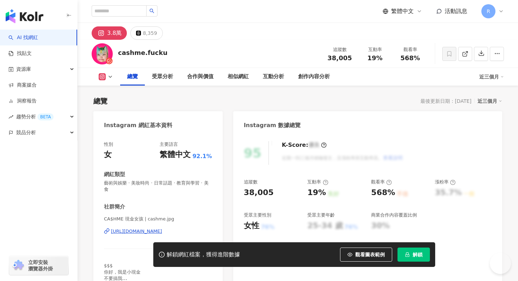
click at [133, 216] on span "CA$HME 現金女孩 | cashme.jpg" at bounding box center [158, 219] width 108 height 6
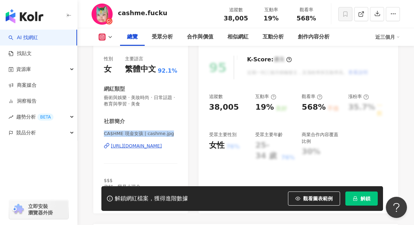
drag, startPoint x: 105, startPoint y: 134, endPoint x: 173, endPoint y: 134, distance: 68.4
click at [173, 134] on span "CA$HME 現金女孩 | cashme.jpg" at bounding box center [141, 133] width 74 height 6
copy span "CA$HME 現金女孩 | cashme.jpg"
click at [135, 128] on div "社群簡介 CA$HME 現金女孩 | cashme.jpg https://www.instagram.com/cashme.jpg/ $$$ 你好，我是小現…" at bounding box center [141, 160] width 74 height 85
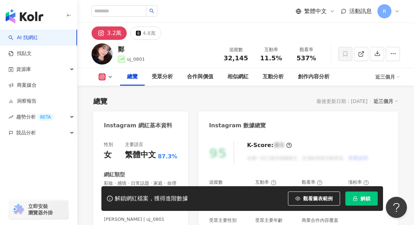
scroll to position [111, 0]
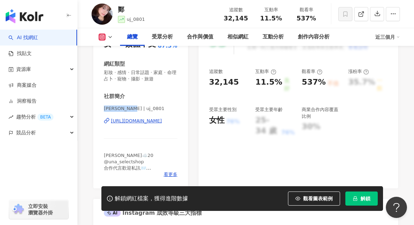
drag, startPoint x: 103, startPoint y: 107, endPoint x: 137, endPoint y: 107, distance: 33.8
click at [137, 107] on div "性別 女 主要語言 繁體中文 87.3% 網紅類型 彩妝 · 感情 · 日常話題 · 家庭 · 命理占卜 · 寵物 · 攝影 · 旅遊 社群簡介 鄭 | uj…" at bounding box center [140, 106] width 95 height 165
copy span "鄭 | uj_0801"
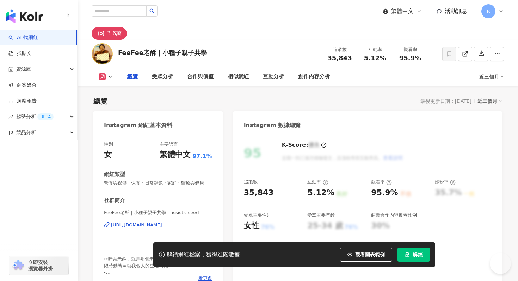
click at [108, 154] on div "女" at bounding box center [108, 154] width 8 height 11
click at [164, 152] on div "性別 女 主要語言 繁體中文 97.1% 網紅類型 營養與保健 · 保養 · 日常話題 · 家庭 · 醫療與健康 社群簡介 FeeFee老酥｜小種子親子共學 …" at bounding box center [157, 213] width 129 height 158
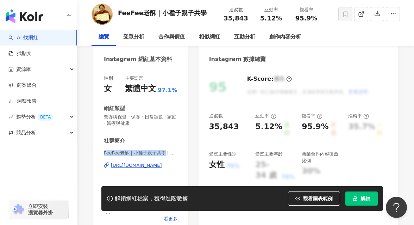
click at [163, 154] on span "FeeFee老酥｜小種子親子共學 | assists_seed" at bounding box center [141, 153] width 74 height 6
drag, startPoint x: 164, startPoint y: 153, endPoint x: 103, endPoint y: 154, distance: 60.6
click at [103, 154] on div "性別 女 主要語言 繁體中文 97.1% 網紅類型 營養與保健 · 保養 · 日常話題 · 家庭 · 醫療與健康 社群簡介 FeeFee老酥｜小種子親子共學 …" at bounding box center [140, 150] width 95 height 165
copy span "FeeFee老酥｜小種子親子共學"
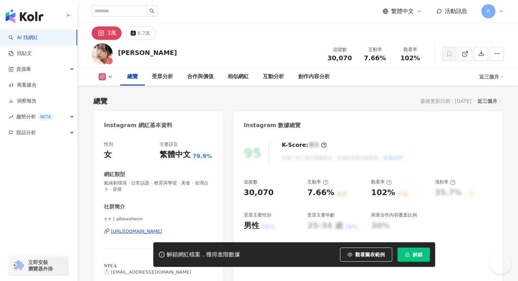
click at [114, 216] on span "++ | albeeshenn" at bounding box center [158, 219] width 108 height 6
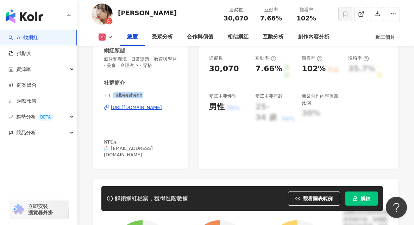
drag, startPoint x: 114, startPoint y: 94, endPoint x: 142, endPoint y: 94, distance: 27.8
click at [142, 94] on span "++ | albeeshenn" at bounding box center [141, 95] width 74 height 6
copy span "albeeshenn"
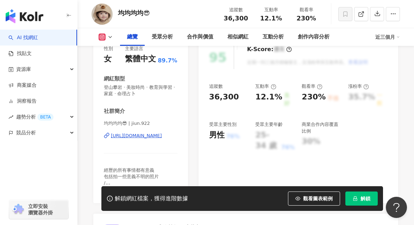
scroll to position [96, 0]
click at [133, 122] on span "均均均均😎 | jiun.922" at bounding box center [141, 123] width 74 height 6
drag, startPoint x: 103, startPoint y: 123, endPoint x: 165, endPoint y: 119, distance: 62.2
click at [165, 119] on div "性別 女 主要語言 繁體中文 89.7% 網紅類型 登山攀岩 · 美妝時尚 · 教育與學習 · 家庭 · 命理占卜 社群簡介 均均均均😎 | jiun.922…" at bounding box center [140, 120] width 95 height 165
drag, startPoint x: 158, startPoint y: 122, endPoint x: 102, endPoint y: 122, distance: 55.7
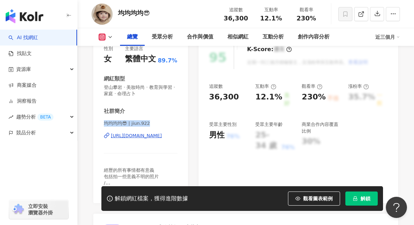
click at [102, 122] on div "性別 女 主要語言 繁體中文 89.7% 網紅類型 登山攀岩 · 美妝時尚 · 教育與學習 · 家庭 · 命理占卜 社群簡介 均均均均😎 | jiun.922…" at bounding box center [140, 120] width 95 height 165
copy span "均均均均😎 | jiun.922"
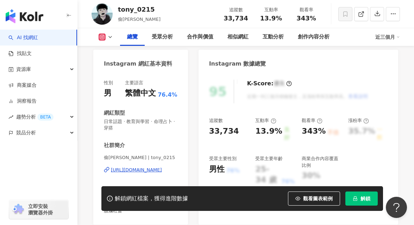
scroll to position [100, 0]
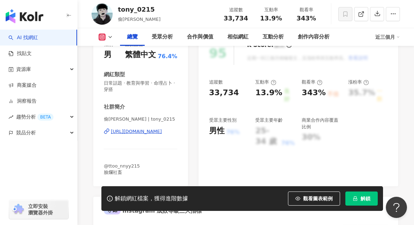
click at [98, 125] on div "性別 男 主要語言 繁體中文 76.4% 網紅類型 日常話題 · 教育與學習 · 命理占卜 · 穿搭 社群簡介 偷尼 | tony_0215 [URL][DO…" at bounding box center [140, 110] width 95 height 152
drag, startPoint x: 101, startPoint y: 121, endPoint x: 141, endPoint y: 122, distance: 40.2
click at [141, 122] on div "性別 男 主要語言 繁體中文 76.4% 網紅類型 日常話題 · 教育與學習 · 命理占卜 · 穿搭 社群簡介 偷尼 | tony_0215 https://…" at bounding box center [140, 110] width 95 height 152
copy span "偷尼 | tony_0215"
click at [112, 119] on span "偷尼 | tony_0215" at bounding box center [141, 119] width 74 height 6
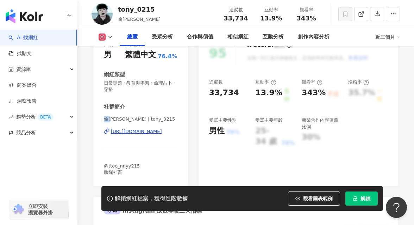
drag, startPoint x: 112, startPoint y: 120, endPoint x: 94, endPoint y: 120, distance: 18.3
click at [94, 120] on div "性別 男 主要語言 繁體中文 76.4% 網紅類型 日常話題 · 教育與學習 · 命理占卜 · 穿搭 社群簡介 偷尼 | tony_0215 https://…" at bounding box center [140, 110] width 95 height 152
copy span "偷尼"
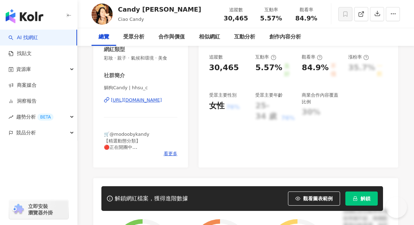
click at [153, 88] on span "躺狗Candy | hhsu_c" at bounding box center [141, 88] width 74 height 6
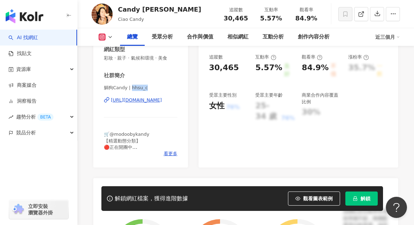
drag, startPoint x: 131, startPoint y: 87, endPoint x: 152, endPoint y: 87, distance: 20.8
click at [152, 87] on span "躺狗Candy | hhsu_c" at bounding box center [141, 88] width 74 height 6
copy span "hhsu_c"
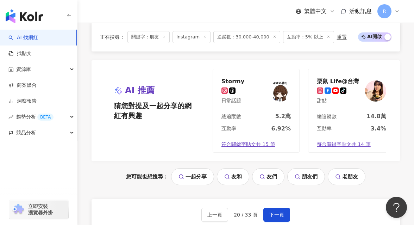
scroll to position [1515, 0]
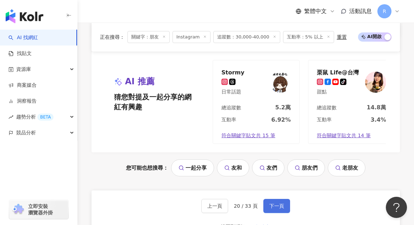
click at [273, 203] on span "下一頁" at bounding box center [277, 206] width 15 height 6
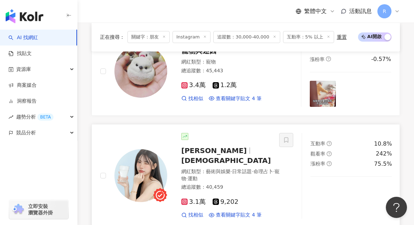
scroll to position [929, 0]
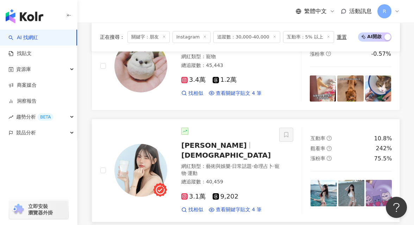
click at [366, 180] on img at bounding box center [379, 193] width 26 height 26
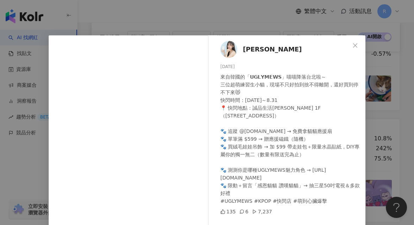
click at [372, 110] on div "莊懿暄 2025/8/12 來自韓國的「𝗨𝗚𝗟𝗬𝗠𝗘𝗪𝗦」喵喵降落台北啦～ 三位超萌練習生小貓，現場不只好拍到捨不得離開，還好買到停不下來😻 快閃時間：202…" at bounding box center [207, 112] width 414 height 225
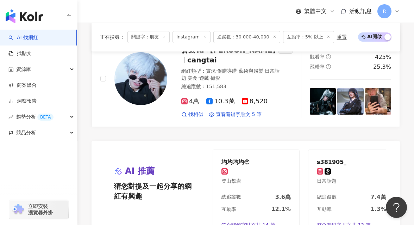
scroll to position [1494, 0]
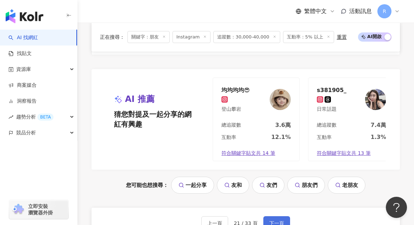
click at [280, 220] on span "下一頁" at bounding box center [277, 223] width 15 height 6
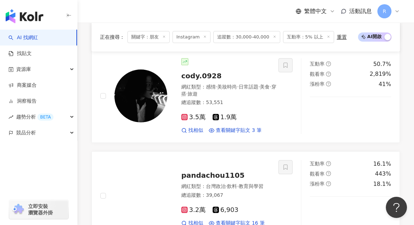
scroll to position [498, 0]
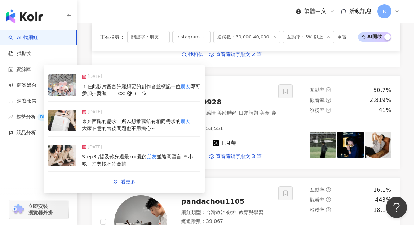
click at [181, 94] on div "！在此影片留言許願想要的創作者並標記一位 朋友 即可參加抽獎喔！！ ex: @（一位" at bounding box center [141, 90] width 118 height 14
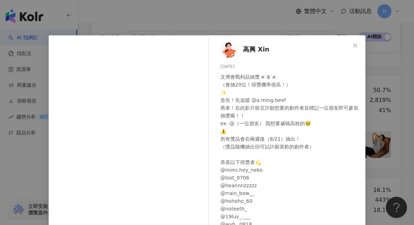
click at [254, 30] on div "高興 Xin 2025/8/7 文博會戰利品抽獎 ฅ˙Ⱉ˙ฅ （會抽20位！得獎機率很高！） ✨ 首先！先追蹤 @a.ming.beef 再來！在此影片留言許…" at bounding box center [207, 112] width 414 height 225
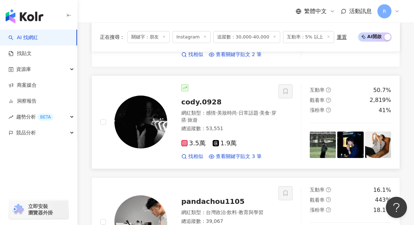
click at [143, 96] on img at bounding box center [141, 122] width 53 height 53
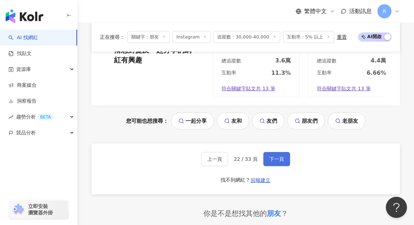
scroll to position [1566, 0]
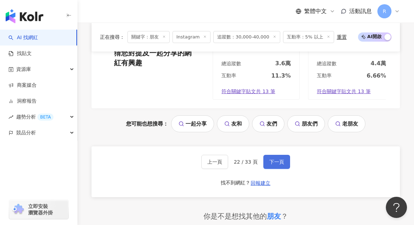
click at [273, 159] on span "下一頁" at bounding box center [277, 162] width 15 height 6
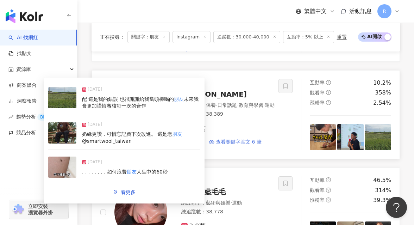
scroll to position [358, 0]
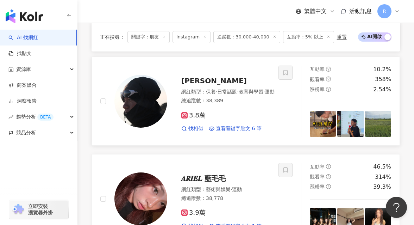
click at [150, 103] on img at bounding box center [141, 101] width 53 height 53
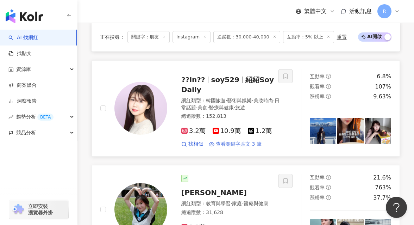
scroll to position [934, 0]
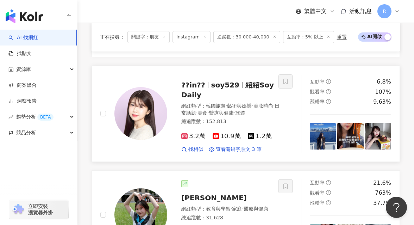
click at [138, 105] on img at bounding box center [141, 113] width 53 height 53
click at [354, 141] on img at bounding box center [351, 136] width 26 height 26
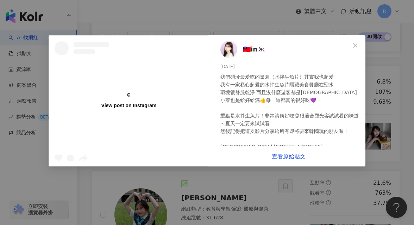
click at [376, 110] on div "View post on Instagram 🇹🇼in🇰🇷 2025/8/9 我們碩珍最愛吃的물회（水拌生魚片）其實我也超愛 我有一家私心超愛的水拌生魚片隱藏…" at bounding box center [207, 112] width 414 height 225
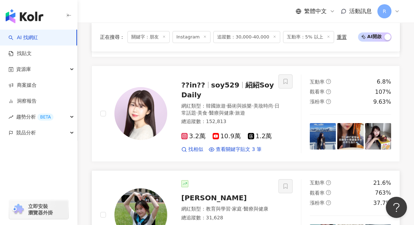
scroll to position [1058, 0]
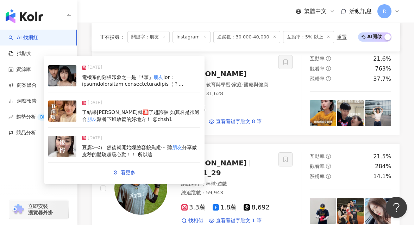
click at [140, 72] on div "2025/6/16" at bounding box center [141, 69] width 118 height 10
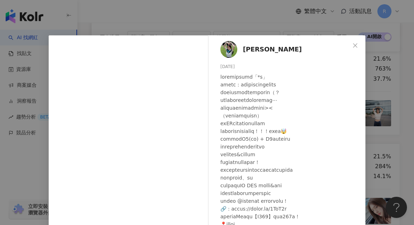
click at [377, 92] on div "蔡文惠 Almee 2025/6/16 6,965 32 29.5萬 查看原始貼文" at bounding box center [207, 112] width 414 height 225
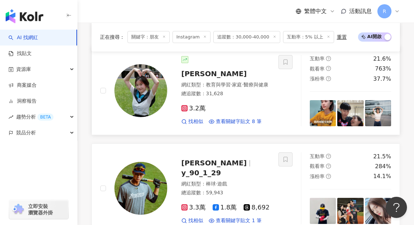
click at [324, 107] on img at bounding box center [323, 113] width 26 height 26
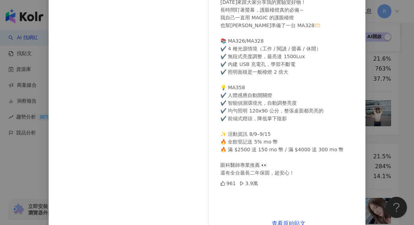
scroll to position [91, 0]
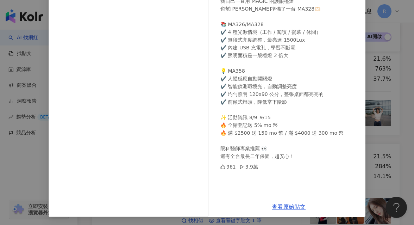
click at [377, 111] on div "蔡文惠 Almee 2025/9/1 今天來跟大家分享我的實驗室好物！ 長時間盯著螢幕，護眼檯燈真的必備～ 我自己一直用 MAGIC 的護眼檯燈 也幫徐準備了…" at bounding box center [207, 112] width 414 height 225
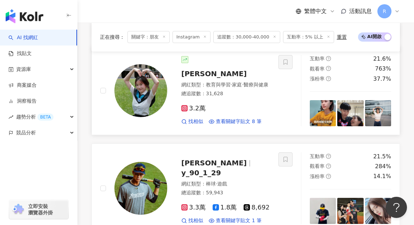
click at [137, 81] on img at bounding box center [141, 90] width 53 height 53
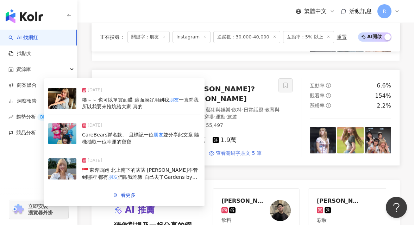
scroll to position [1515, 0]
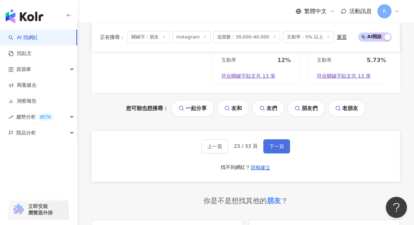
click at [275, 143] on span "下一頁" at bounding box center [277, 146] width 15 height 6
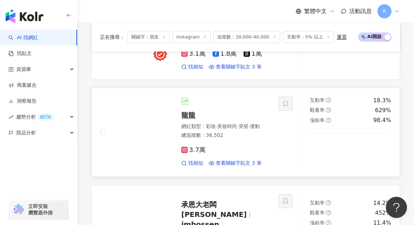
scroll to position [418, 0]
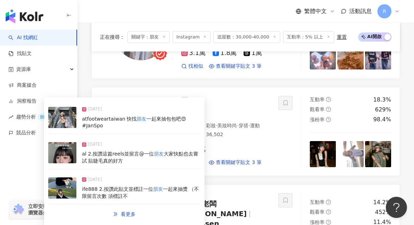
click at [145, 156] on div "al 2.按讚這篇reels並留言@一位 朋友 大家快點也去嘗試 貼睫毛真的好方" at bounding box center [141, 157] width 118 height 14
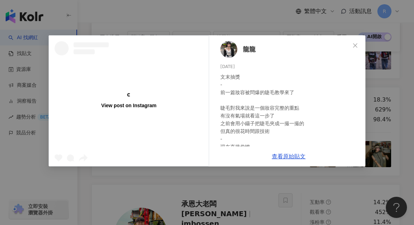
click at [375, 123] on div "View post on Instagram 龍龍 2025/3/24 1,129 31 4.5萬 查看原始貼文" at bounding box center [207, 112] width 414 height 225
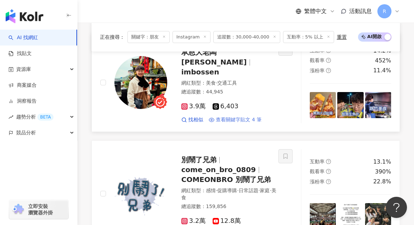
scroll to position [570, 0]
click at [149, 92] on img at bounding box center [141, 82] width 53 height 53
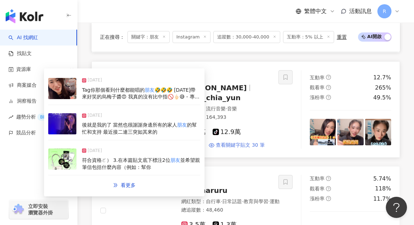
scroll to position [972, 0]
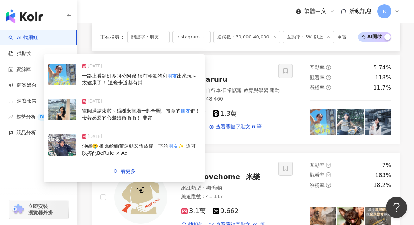
click at [159, 80] on div "一路上看到好多阿公阿嬤 很有朝氣的和 朋友 出來玩～太健康了！ 這條步道都有鋪" at bounding box center [141, 80] width 118 height 14
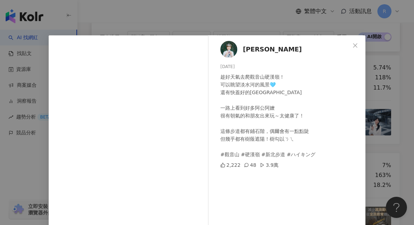
scroll to position [35, 0]
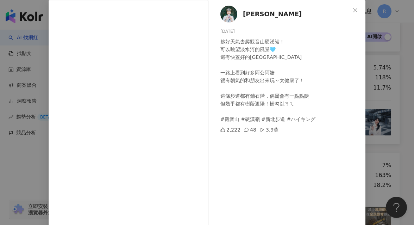
click at [380, 97] on div "曾晴 HARU 2025/8/30 趁好天氣去爬觀音山硬漢嶺！ 可以眺望淡水河的風景🩵 還有快蓋好的淡江大橋 一路上看到好多阿公阿嬤 很有朝氣的和朋友出來玩～…" at bounding box center [207, 112] width 414 height 225
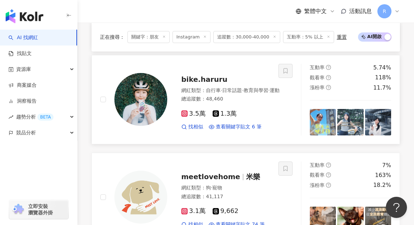
click at [324, 111] on img at bounding box center [323, 122] width 26 height 26
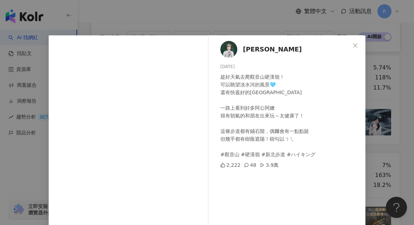
click at [380, 97] on div "曾晴 HARU 2025/8/30 趁好天氣去爬觀音山硬漢嶺！ 可以眺望淡水河的風景🩵 還有快蓋好的淡江大橋 一路上看到好多阿公阿嬤 很有朝氣的和朋友出來玩～…" at bounding box center [207, 112] width 414 height 225
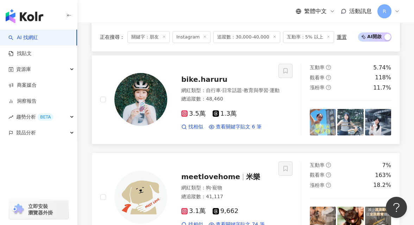
click at [153, 76] on img at bounding box center [141, 99] width 53 height 53
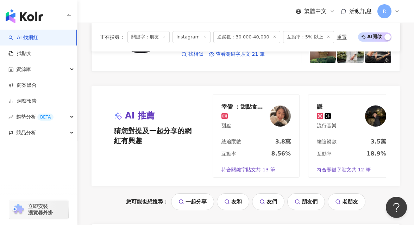
scroll to position [1495, 0]
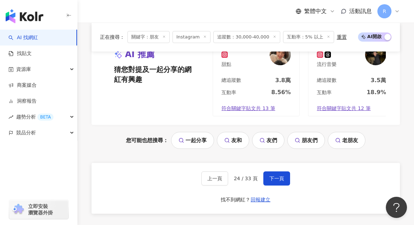
click at [274, 176] on span "下一頁" at bounding box center [277, 179] width 15 height 6
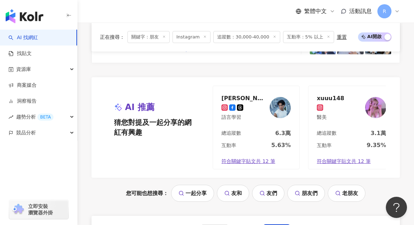
scroll to position [1493, 0]
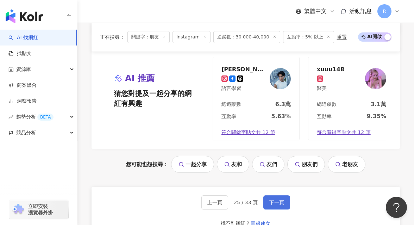
click at [280, 199] on span "下一頁" at bounding box center [277, 202] width 15 height 6
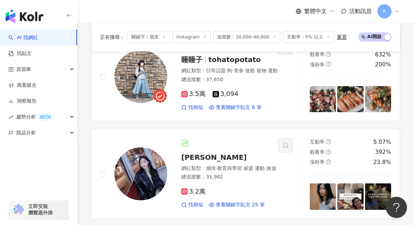
scroll to position [454, 0]
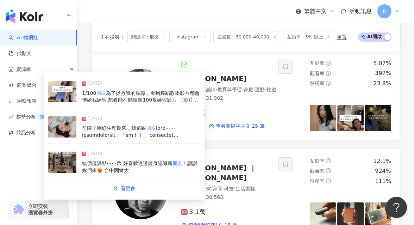
click at [135, 119] on div "2025/7/19" at bounding box center [141, 120] width 118 height 10
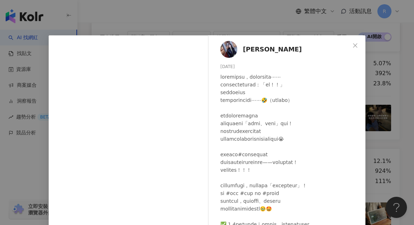
click at [368, 127] on div "Nicky 2025/7/19 77 查看原始貼文" at bounding box center [207, 112] width 414 height 225
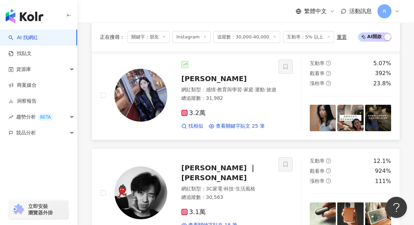
click at [375, 125] on img at bounding box center [378, 118] width 26 height 26
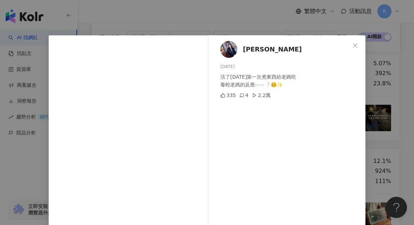
click at [380, 115] on div "Nicky 2025/8/20 活了25年第一次煮東西給老媽吃 毒蛇老媽的反應⋯⋯❔🥴✨ 335 4 2.2萬 查看原始貼文" at bounding box center [207, 112] width 414 height 225
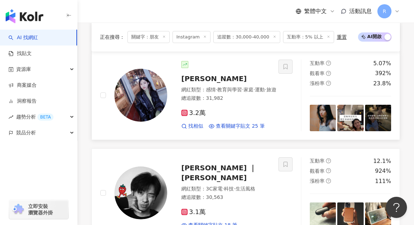
click at [142, 106] on img at bounding box center [141, 95] width 53 height 53
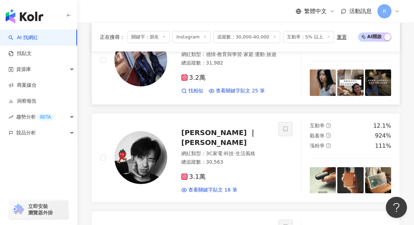
scroll to position [565, 0]
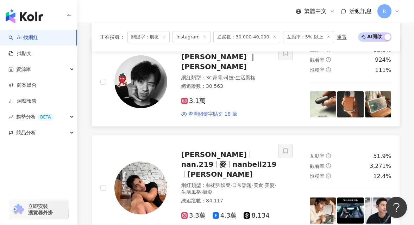
click at [208, 127] on link "Sam ｜ 山姆 網紅類型 ： 3C家電 · 科技 · 生活風格 總追蹤數 ： 30,563 3.1萬 查看關鍵字貼文 18 筆 互動率 12.1% 觀看率 …" at bounding box center [246, 81] width 309 height 89
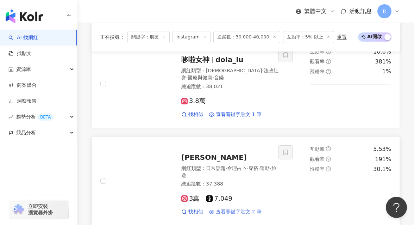
scroll to position [1073, 0]
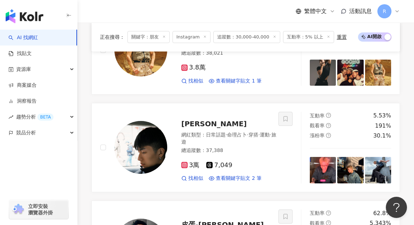
drag, startPoint x: 276, startPoint y: 189, endPoint x: 229, endPoint y: 45, distance: 151.3
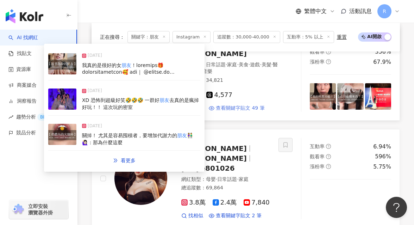
scroll to position [285, 0]
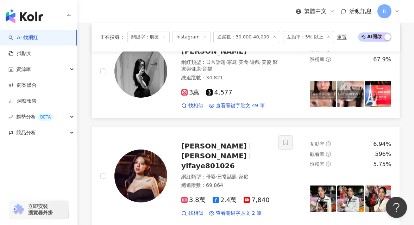
click at [155, 73] on img at bounding box center [141, 71] width 53 height 53
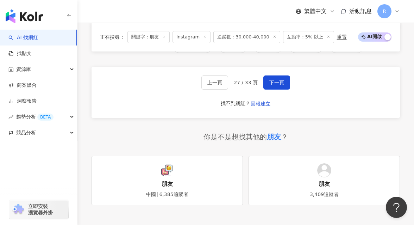
scroll to position [1592, 0]
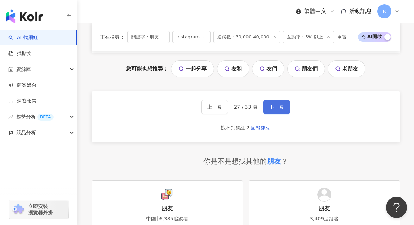
click at [275, 104] on span "下一頁" at bounding box center [277, 107] width 15 height 6
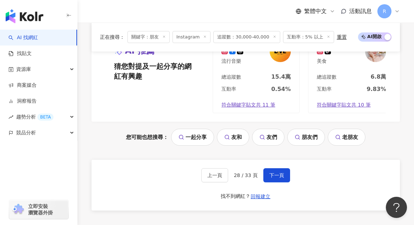
scroll to position [1578, 0]
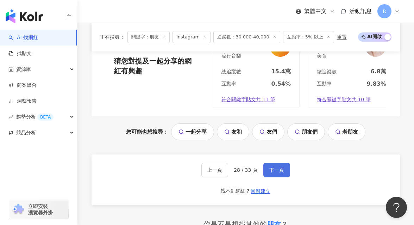
click at [275, 167] on span "下一頁" at bounding box center [277, 170] width 15 height 6
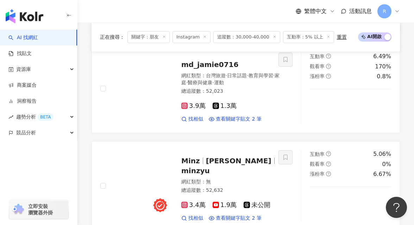
scroll to position [471, 0]
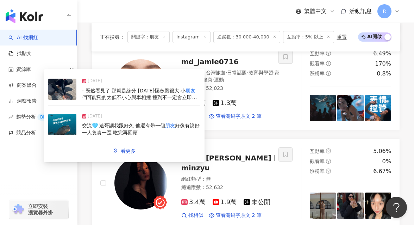
click at [152, 98] on span "們可能飛的太低不小心與車相撞 撞到不一定會立即死亡 但繼續待在原地一定會.. 不曉得小小的身體在生前經歷了什麼 但至少不要讓祂在離開後 還要繼續經歷這世界的無…" at bounding box center [140, 124] width 117 height 61
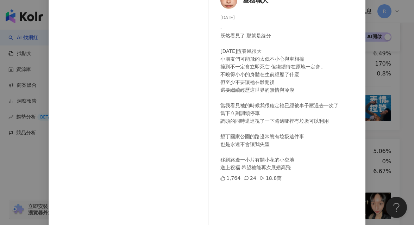
scroll to position [50, 0]
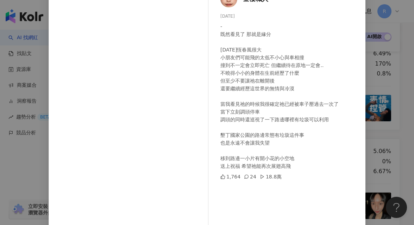
click at [372, 92] on div "叁棲職人 2025/5/25 - 既然看見了 那就是緣分 今天恆春風很大 小朋友們可能飛的太低不小心與車相撞 撞到不一定會立即死亡 但繼續待在原地一定會.. …" at bounding box center [207, 112] width 414 height 225
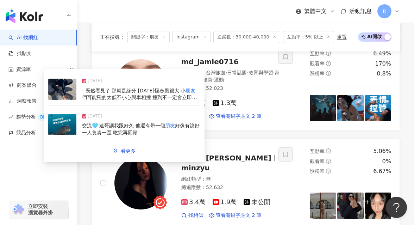
click at [159, 87] on div "- 既然看見了 那就是緣分 今天恆春風很大 小 朋友 們可能飛的太低不小心與車相撞 撞到不一定會立即死亡 但繼續待在原地一定會.. 不曉得小小的身體在生前經歷…" at bounding box center [141, 94] width 118 height 14
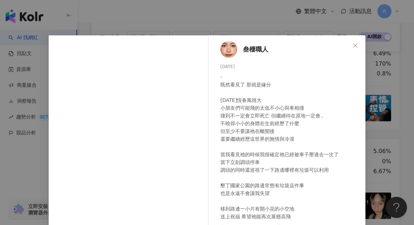
click at [385, 107] on div "叁棲職人 2025/5/25 - 既然看見了 那就是緣分 今天恆春風很大 小朋友們可能飛的太低不小心與車相撞 撞到不一定會立即死亡 但繼續待在原地一定會.. …" at bounding box center [207, 112] width 414 height 225
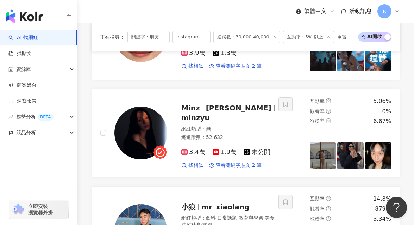
scroll to position [539, 0]
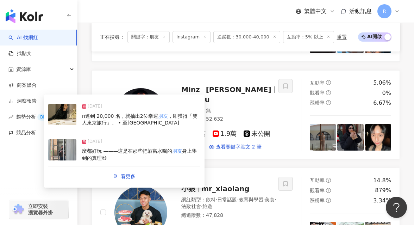
click at [184, 121] on div "n達到 20,000 名，就抽出2位幸運 朋友 ，即獲得「雙人東京旅行」。 • 至台" at bounding box center [141, 120] width 118 height 14
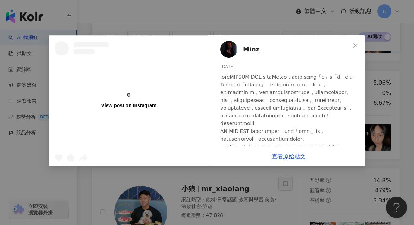
click at [386, 121] on div "View post on Instagram Minz 2025/1/11 453 1 查看原始貼文" at bounding box center [207, 112] width 414 height 225
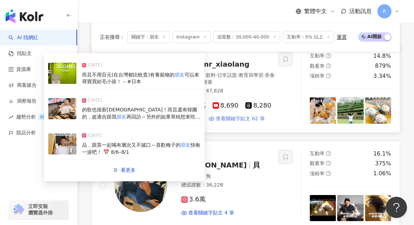
scroll to position [664, 0]
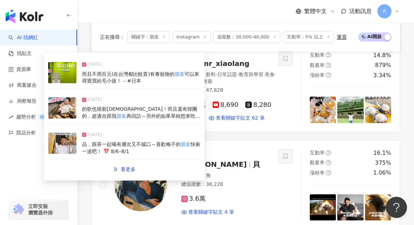
click at [156, 69] on div "2025/8/27" at bounding box center [141, 66] width 118 height 10
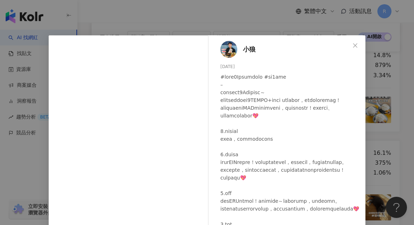
click at [385, 90] on div "小狼 2025/8/27 547 1 13.6萬 查看原始貼文" at bounding box center [207, 112] width 414 height 225
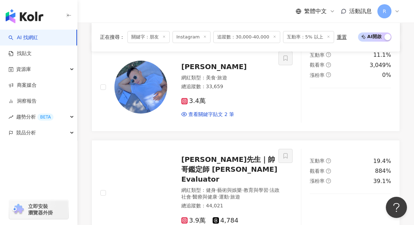
scroll to position [971, 0]
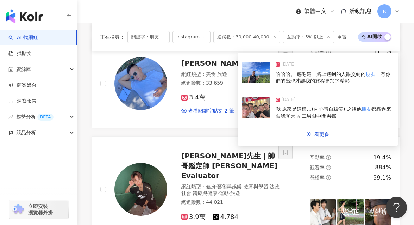
click at [283, 105] on div "2025/4/6" at bounding box center [335, 101] width 118 height 10
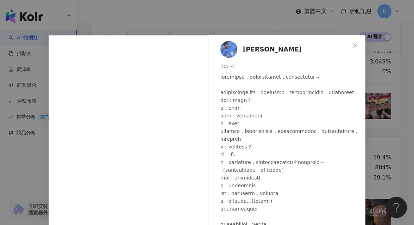
click at [389, 90] on div "Renato Tsai 2025/4/6 1,590 48 查看原始貼文" at bounding box center [207, 112] width 414 height 225
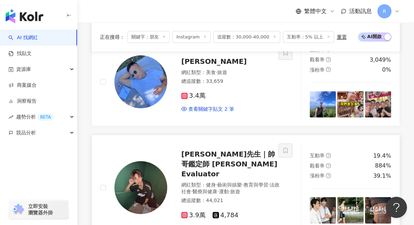
scroll to position [973, 0]
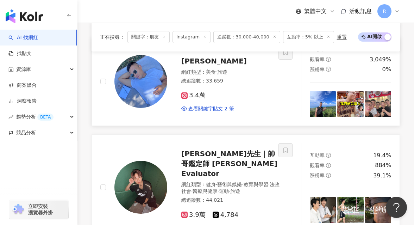
click at [340, 99] on img at bounding box center [351, 104] width 26 height 26
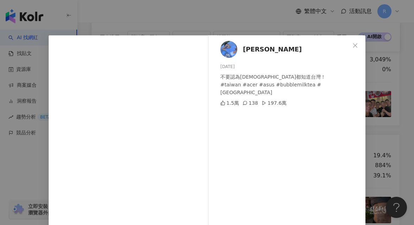
click at [376, 102] on div "Renato Tsai 2025/4/20 不要認為外國人都知道台灣！ #taiwan #acer #asus #bubblemilktea #méxico …" at bounding box center [207, 112] width 414 height 225
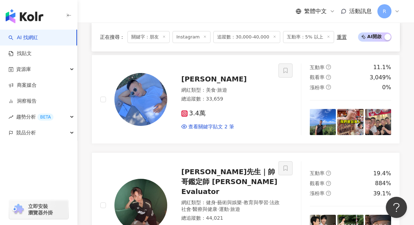
scroll to position [923, 0]
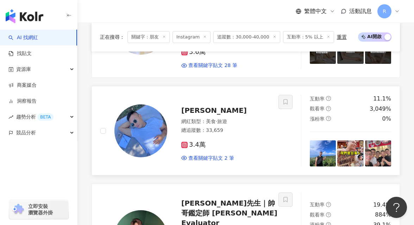
click at [140, 104] on img at bounding box center [141, 130] width 53 height 53
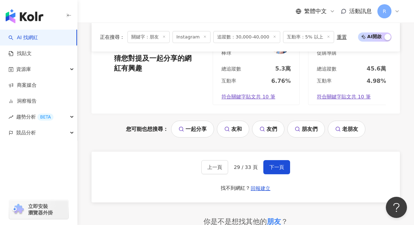
scroll to position [1533, 0]
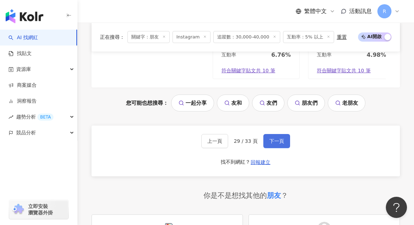
click at [276, 138] on span "下一頁" at bounding box center [277, 141] width 15 height 6
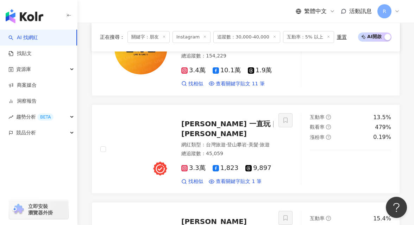
scroll to position [413, 0]
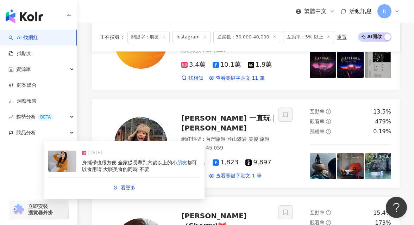
click at [170, 164] on span "身攜帶也很方便 全家從長輩到六歲以上的小" at bounding box center [129, 163] width 95 height 6
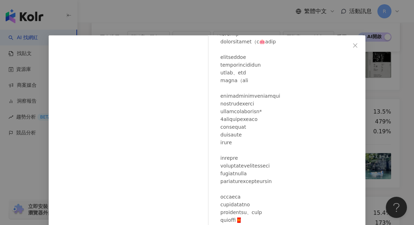
scroll to position [60, 0]
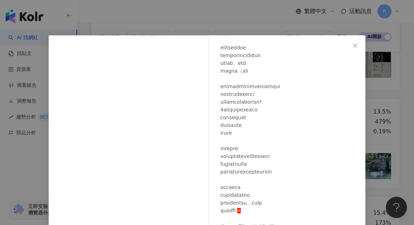
click at [378, 121] on div "Jeannie 一直玩 2025/1/23 0 14 查看原始貼文" at bounding box center [207, 112] width 414 height 225
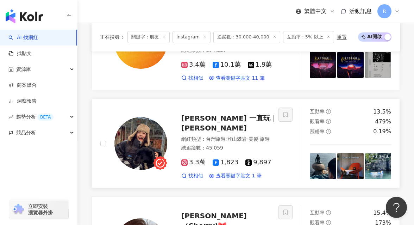
click at [367, 161] on img at bounding box center [378, 166] width 26 height 26
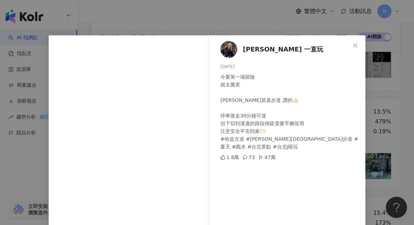
scroll to position [6, 0]
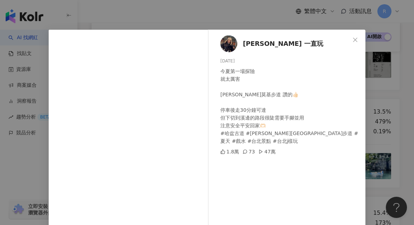
click at [380, 138] on div "Jeannie 一直玩 2025/7/7 今夏第一場探險 就太厲害 卡拉莫基步道 讚的👍🏻 停車後走30分鐘可達 但下切到溪邊的路段很陡需要手腳並用 注意安全…" at bounding box center [207, 112] width 414 height 225
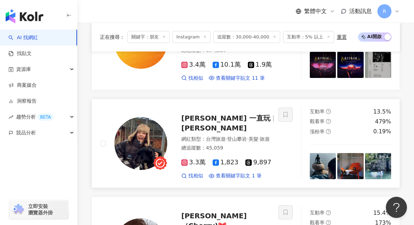
click at [144, 133] on img at bounding box center [141, 143] width 53 height 53
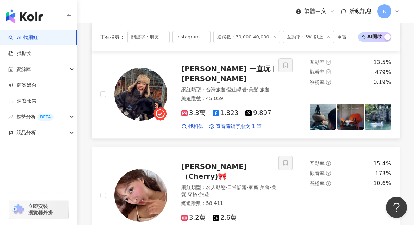
scroll to position [534, 0]
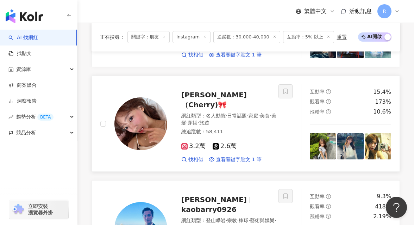
click at [133, 107] on img at bounding box center [141, 123] width 53 height 53
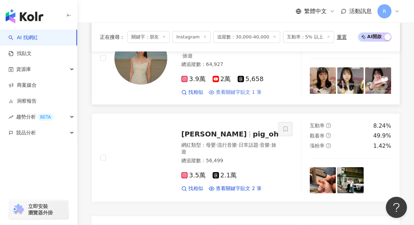
scroll to position [1379, 0]
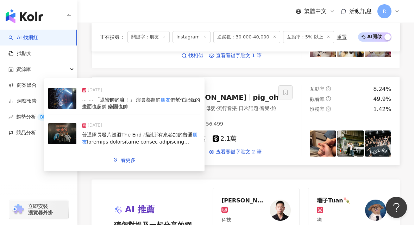
click at [270, 135] on link "東燁 pig_oh 網紅類型 ： 母嬰 · 流行音樂 · 日常話題 · 音樂 · 旅遊 總追蹤數 ： 56,499 3.5萬 2.1萬 找相似 查看關鍵字貼文…" at bounding box center [246, 120] width 309 height 89
drag, startPoint x: 273, startPoint y: 133, endPoint x: 275, endPoint y: 110, distance: 22.6
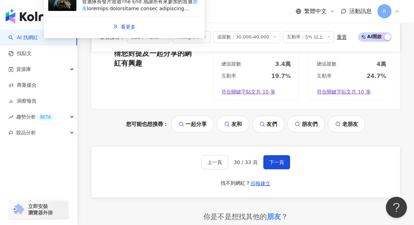
click at [293, 154] on div "上一頁 30 / 33 頁 下一頁 找不到網紅？ 回報建立" at bounding box center [246, 172] width 309 height 51
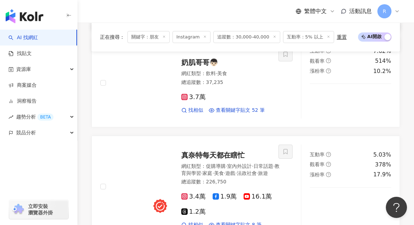
scroll to position [723, 0]
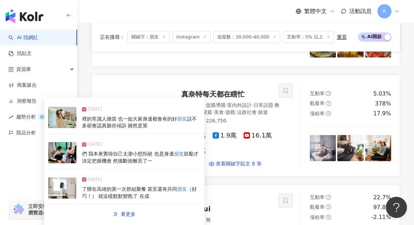
click at [182, 180] on div "2025/3/22" at bounding box center [141, 181] width 118 height 10
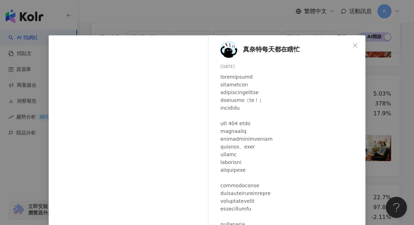
click at [390, 147] on div "真奈特每天都在瞎忙 2025/3/22 1,046 29 查看原始貼文" at bounding box center [207, 112] width 414 height 225
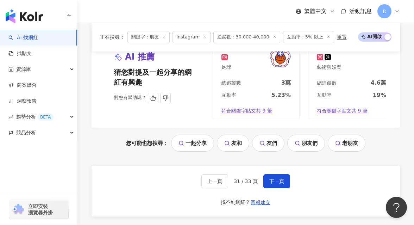
scroll to position [1508, 0]
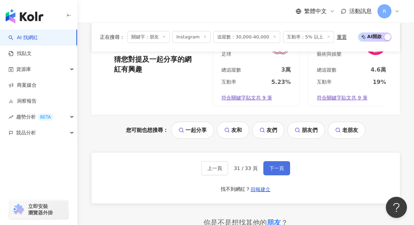
click at [279, 165] on span "下一頁" at bounding box center [277, 168] width 15 height 6
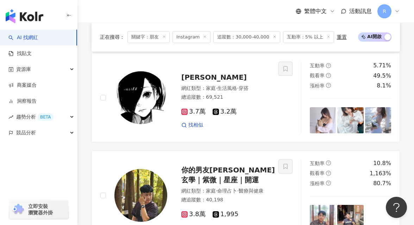
scroll to position [650, 0]
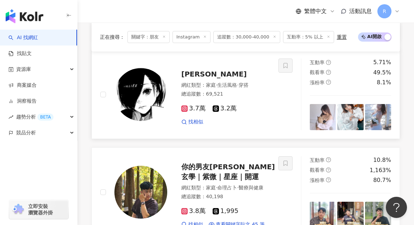
click at [327, 120] on img at bounding box center [323, 117] width 26 height 26
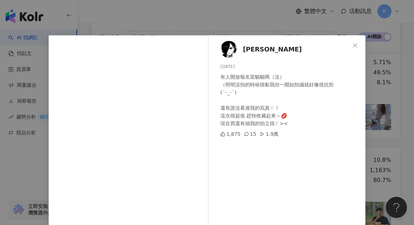
click at [380, 109] on div "玥玥 2025/4/4 有人開放報名當貓貓嗎（沒） （明明沒拍的時候很黏我但一開始拍攝就好像很抗拒 (´･_･`) 還有誰沒看過我的寫真ㄚ！ 這次很超值 趕快…" at bounding box center [207, 112] width 414 height 225
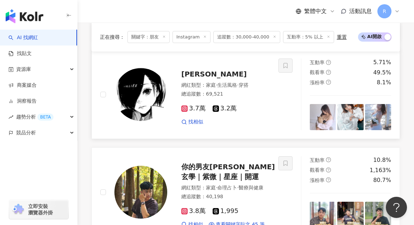
click at [350, 127] on img at bounding box center [351, 117] width 26 height 26
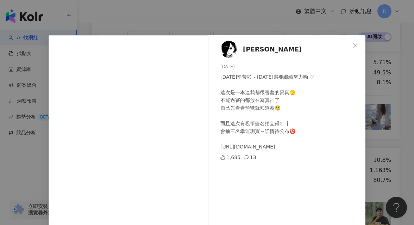
click at [380, 122] on div "玥玥 2025/3/31 今天辛苦啦～明天還要繼續努力呦 ♡ 這次是一本連我都很害羞的寫真🫣 不能過審的都放在寫真裡了 自己先看看預覽就知道惹🤤 而且這次有親…" at bounding box center [207, 112] width 414 height 225
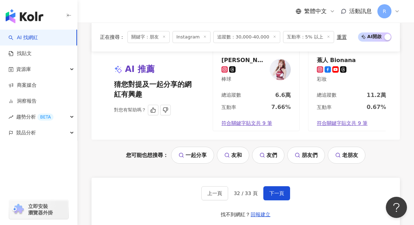
scroll to position [1480, 0]
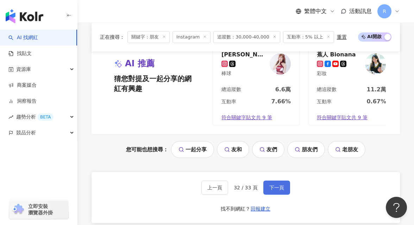
click at [284, 185] on button "下一頁" at bounding box center [277, 187] width 27 height 14
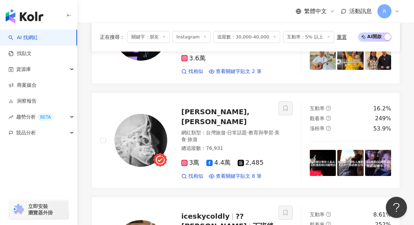
scroll to position [0, 0]
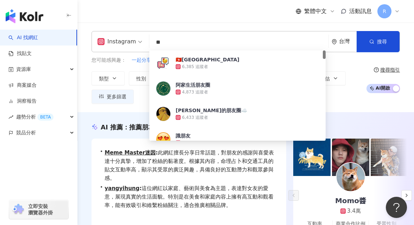
drag, startPoint x: 181, startPoint y: 46, endPoint x: 124, endPoint y: 47, distance: 57.1
click at [124, 47] on div "Instagram ** 台灣 搜尋 bce805e9-8622-4842-ad3e-3d4398379525 🇭🇰LSH加油站 6,385 追蹤者 阿家生活…" at bounding box center [246, 41] width 309 height 21
type input "*"
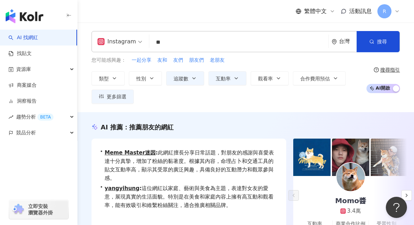
type input "*"
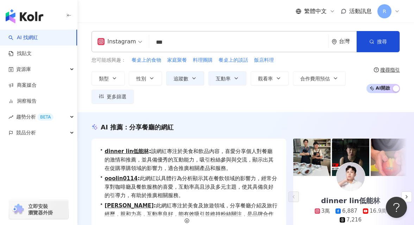
click at [132, 27] on div "Instagram *** 台灣 搜尋 bb9076ad-a843-4342-b4b9-2a96636ff8a9 愛食記 🍽 美食分享✗餐廳推薦 335,76…" at bounding box center [246, 68] width 337 height 90
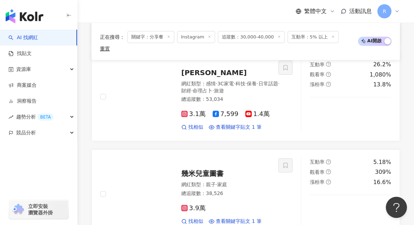
scroll to position [361, 0]
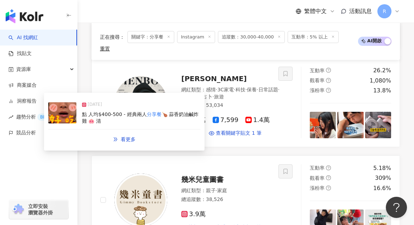
click at [157, 110] on div "2024/10/10" at bounding box center [141, 106] width 118 height 10
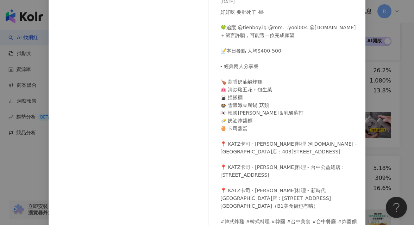
scroll to position [70, 0]
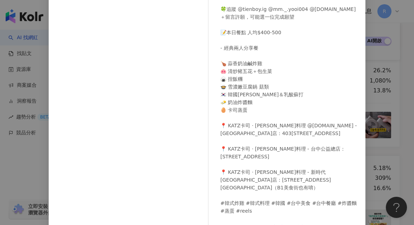
click at [371, 121] on div "小田博一 2024/10/10 好好吃 要肥死了 😂 🍀追蹤 @tienboy.ig @mm._.yooi004 @katz.life ＋留言許願，可能選一位…" at bounding box center [207, 112] width 414 height 225
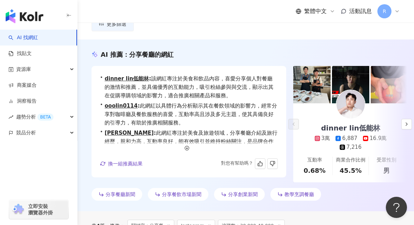
scroll to position [0, 0]
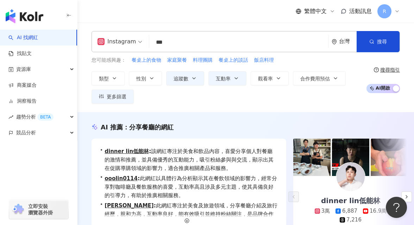
click at [248, 50] on div "Instagram *** 台灣 搜尋 bb9076ad-a843-4342-b4b9-2a96636ff8a9 愛食記 🍽 美食分享✗餐廳推薦 335,76…" at bounding box center [246, 41] width 309 height 21
click at [249, 50] on div "Instagram *** 台灣 搜尋 bb9076ad-a843-4342-b4b9-2a96636ff8a9 愛食記 🍽 美食分享✗餐廳推薦 335,76…" at bounding box center [246, 41] width 309 height 21
click at [249, 45] on input "***" at bounding box center [239, 42] width 174 height 13
type input "**"
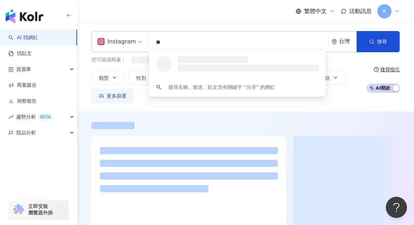
click at [245, 19] on div "繁體中文 活動訊息 R" at bounding box center [246, 11] width 309 height 23
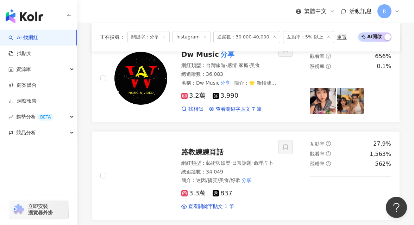
scroll to position [237, 0]
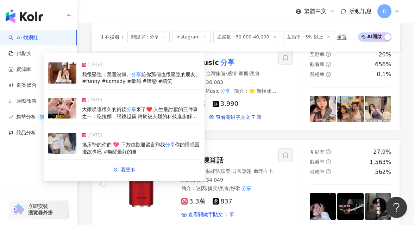
click at [160, 113] on div "大家睽違很久的術後 分享 來了❤️ 人生最討厭的三件事之一：吃拉麵，眼鏡起霧 終於被人類的科技進步解決😎 - 我爸媽之前就力推我去做SMILE Pro 2.0…" at bounding box center [141, 113] width 118 height 14
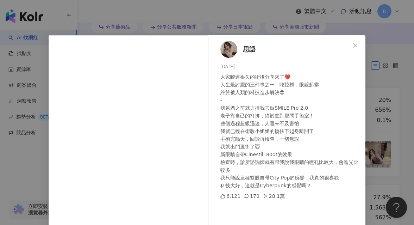
scroll to position [239, 0]
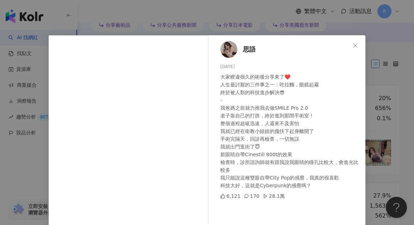
click at [377, 119] on div "思語 2025/3/22 大家睽違很久的術後分享來了❤️ 人生最討厭的三件事之一：吃拉麵，眼鏡起霧 終於被人類的科技進步解決😎 - 我爸媽之前就力推我去做SM…" at bounding box center [207, 112] width 414 height 225
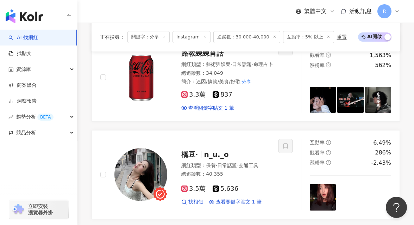
scroll to position [397, 0]
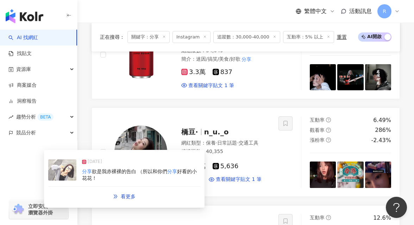
click at [181, 175] on div "分享 欲是我赤裸裸的告白 （所以和你們 分享 好看的小花花！" at bounding box center [141, 175] width 118 height 14
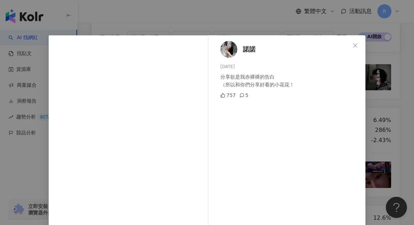
click at [382, 130] on div "諾諾 2024/11/24 分享欲是我赤裸裸的告白 （所以和你們分享好看的小花花！ 757 5 查看原始貼文" at bounding box center [207, 112] width 414 height 225
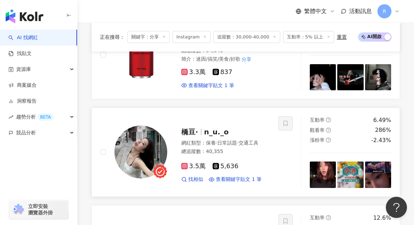
click at [327, 177] on img at bounding box center [323, 174] width 26 height 26
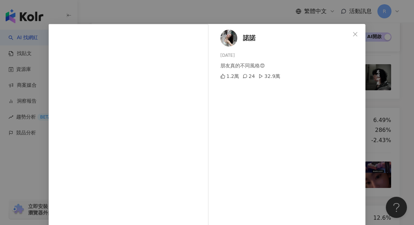
scroll to position [23, 0]
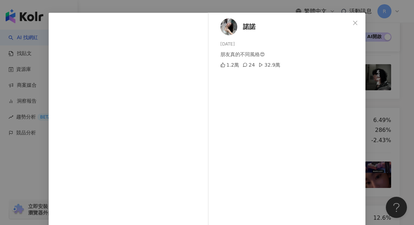
click at [400, 141] on div "諾諾 2025/8/21 朋友真的不同風格😍 1.2萬 24 32.9萬 查看原始貼文" at bounding box center [207, 112] width 414 height 225
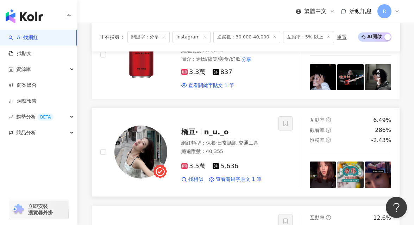
click at [356, 166] on img at bounding box center [351, 174] width 26 height 26
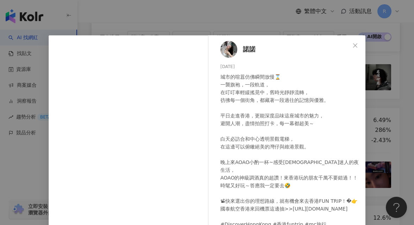
click at [368, 151] on div "諾諾 2025/8/2 城市的喧囂仿佛瞬間放慢⌛️ 一襲旗袍，一段軌道， 在叮叮車輕緩搖晃中，舊時光靜靜流轉， 彷彿每一個街角，都藏著一段過往的記憶與優雅。 …" at bounding box center [207, 112] width 414 height 225
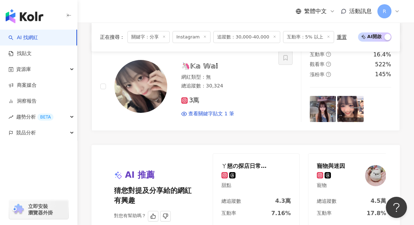
scroll to position [1380, 0]
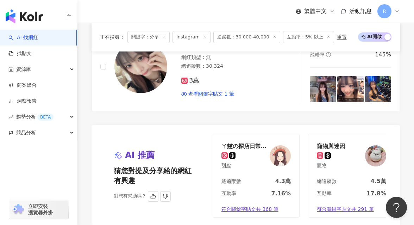
click at [276, 148] on img at bounding box center [280, 155] width 21 height 21
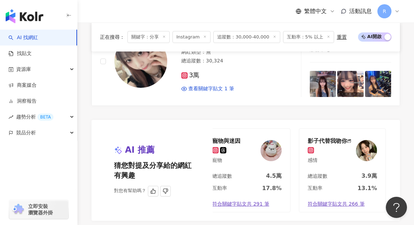
scroll to position [1388, 0]
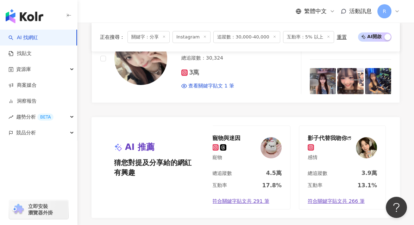
click at [364, 137] on img at bounding box center [366, 147] width 21 height 21
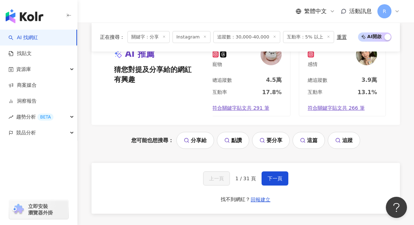
scroll to position [1501, 0]
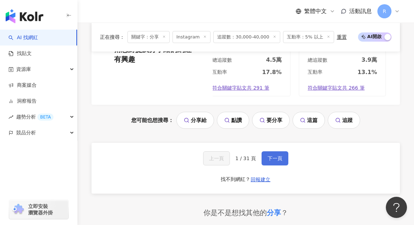
click at [265, 151] on button "下一頁" at bounding box center [275, 158] width 27 height 14
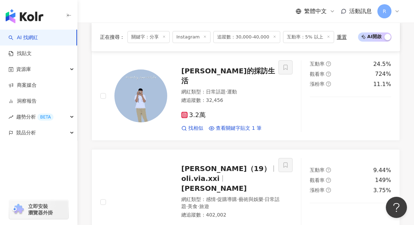
scroll to position [362, 0]
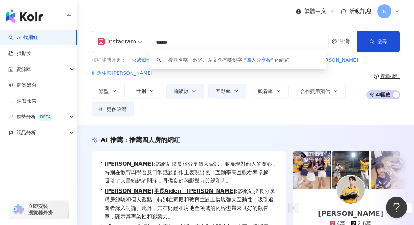
click at [196, 43] on input "*****" at bounding box center [239, 42] width 174 height 13
type input "*"
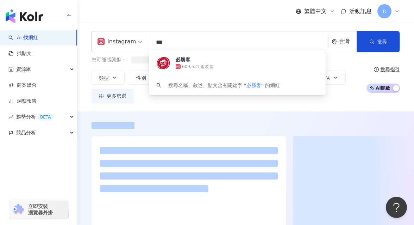
click at [230, 21] on div "繁體中文 活動訊息 R" at bounding box center [246, 11] width 309 height 23
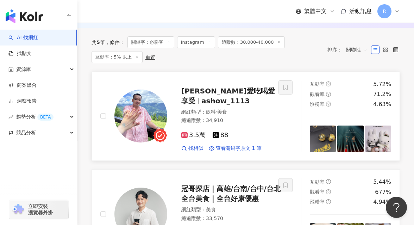
scroll to position [257, 0]
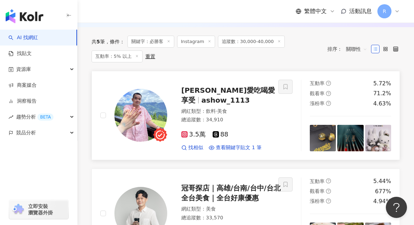
click at [164, 116] on img at bounding box center [141, 115] width 53 height 53
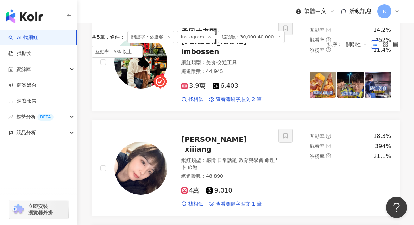
scroll to position [0, 0]
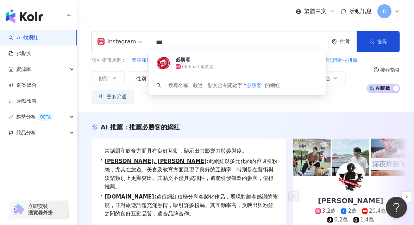
drag, startPoint x: 173, startPoint y: 44, endPoint x: 123, endPoint y: 44, distance: 50.1
click at [123, 44] on div "Instagram *** 台灣 搜尋 089a12c5-999f-4578-a7fb-97d0d00cd6a9 必勝客 609,531 追蹤者 搜尋名稱、敘…" at bounding box center [246, 41] width 309 height 21
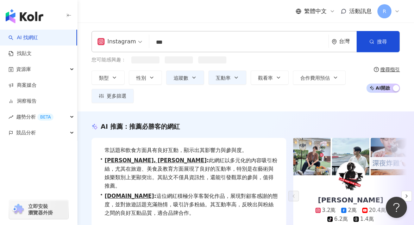
click at [175, 25] on div "Instagram 達美樂 *** 台灣 搜尋 loading 搜尋名稱、敘述、貼文含有關鍵字 “ 達美樂 ” 的網紅 您可能感興趣： 類型 性別 追蹤數 互…" at bounding box center [246, 67] width 337 height 89
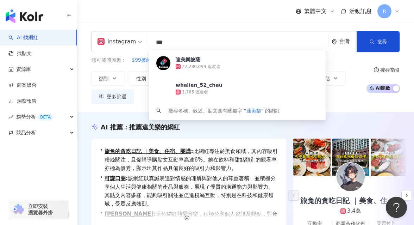
drag, startPoint x: 196, startPoint y: 44, endPoint x: 116, endPoint y: 45, distance: 79.7
click at [116, 45] on div "Instagram *** 台灣 搜尋 ef6d12ae-b753-421e-a9ed-fe0ac8a5ca21 達美樂披薩 22,280,099 追蹤者 w…" at bounding box center [246, 41] width 309 height 21
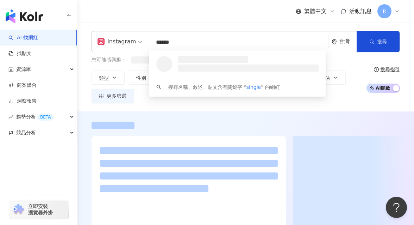
click at [140, 27] on div "Instagram ****** 台灣 搜尋 loading 搜尋名稱、敘述、貼文含有關鍵字 “ single ” 的網紅 您可能感興趣： 類型 性別 追蹤數…" at bounding box center [246, 67] width 337 height 89
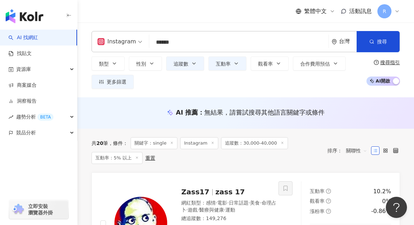
click at [221, 44] on input "******" at bounding box center [239, 42] width 174 height 13
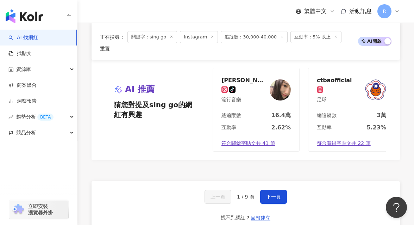
scroll to position [1408, 0]
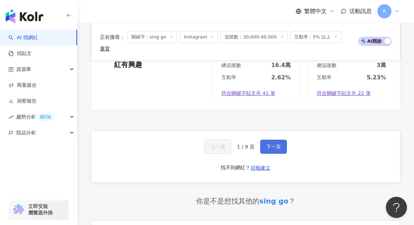
click at [271, 140] on button "下一頁" at bounding box center [273, 147] width 27 height 14
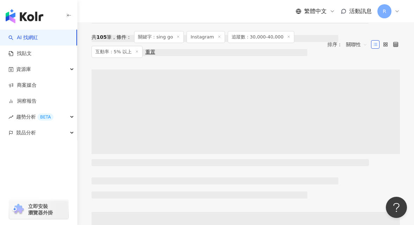
scroll to position [0, 0]
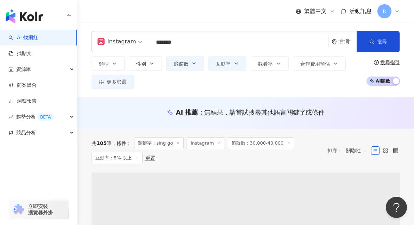
click at [171, 15] on div "繁體中文 活動訊息 R" at bounding box center [246, 11] width 309 height 23
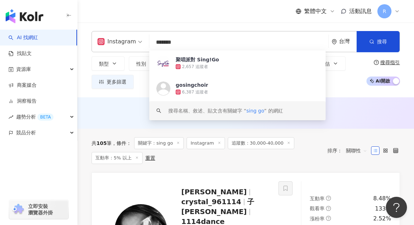
drag, startPoint x: 178, startPoint y: 43, endPoint x: 138, endPoint y: 43, distance: 40.2
click at [138, 43] on div "Instagram ******* 台灣 搜尋 https://www.instagram.com/gosingchoir keyword 聚唱派對 Sing…" at bounding box center [246, 41] width 309 height 21
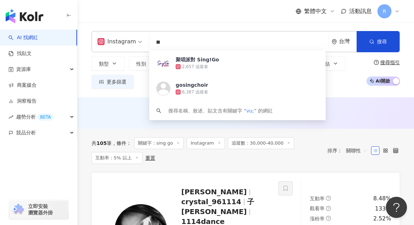
type input "*"
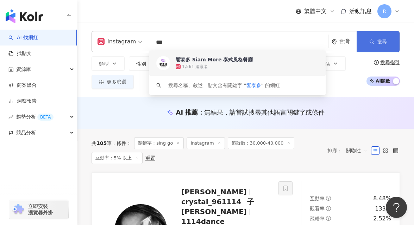
type input "***"
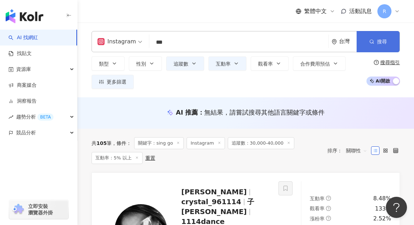
click at [377, 44] on button "搜尋" at bounding box center [378, 41] width 43 height 21
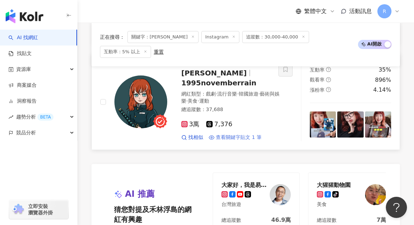
scroll to position [512, 0]
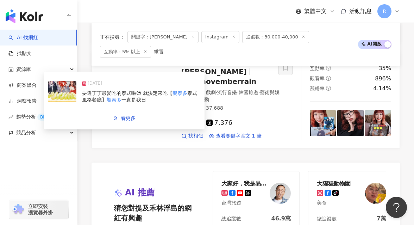
click at [195, 100] on div "要選丁丁最愛吃的泰式啦😍 就決定來吃【 饗泰多 泰式風格餐廳】 饗泰多 一直是我日" at bounding box center [141, 97] width 118 height 14
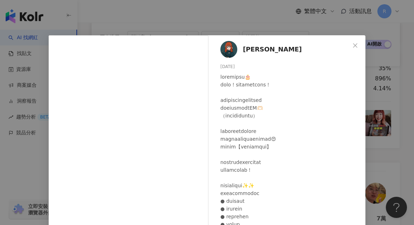
click at [387, 87] on div "范范 2025/4/10 3,529 15 8.3萬 查看原始貼文" at bounding box center [207, 112] width 414 height 225
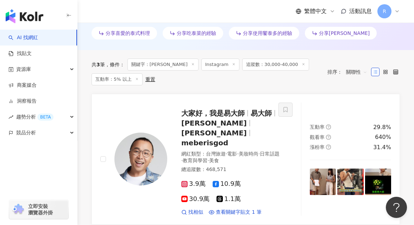
scroll to position [0, 0]
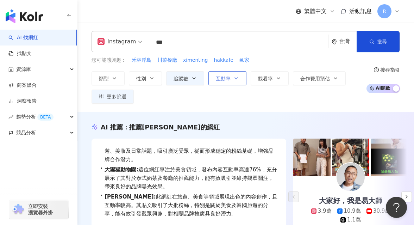
click at [228, 75] on button "互動率" at bounding box center [228, 78] width 38 height 14
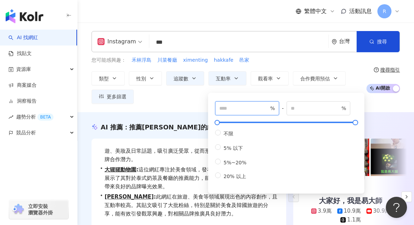
drag, startPoint x: 238, startPoint y: 106, endPoint x: 181, endPoint y: 107, distance: 57.5
click at [181, 107] on div "Instagram *** 台灣 搜尋 fe8f847a-d827-49f3-b4ec-8d7b55349db9 keyword 饗泰多 Siam More …" at bounding box center [246, 68] width 337 height 90
type input "*"
click at [264, 61] on div "您可能感興趣： 禾林浮島 川菜餐廳 ximenting hakkafe 邑家" at bounding box center [227, 60] width 271 height 8
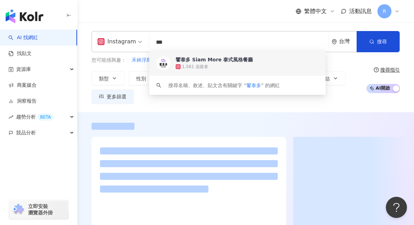
drag, startPoint x: 185, startPoint y: 42, endPoint x: 129, endPoint y: 42, distance: 56.0
click at [129, 42] on div "Instagram *** 台灣 搜尋 fe8f847a-d827-49f3-b4ec-8d7b55349db9 keyword 饗泰多 Siam More …" at bounding box center [246, 41] width 309 height 21
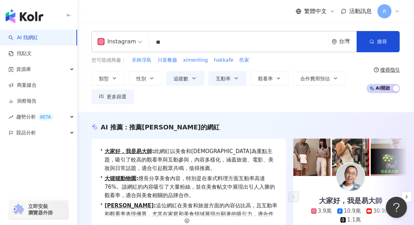
type input "*"
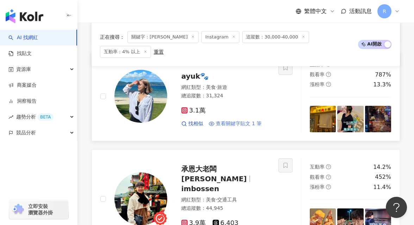
scroll to position [339, 0]
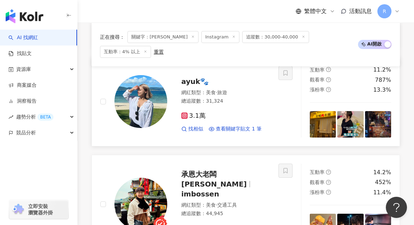
click at [153, 85] on img at bounding box center [141, 101] width 53 height 53
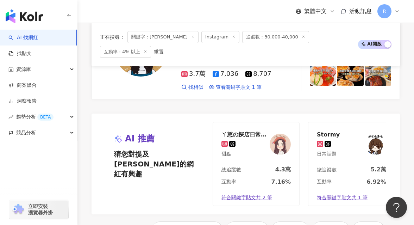
scroll to position [1329, 0]
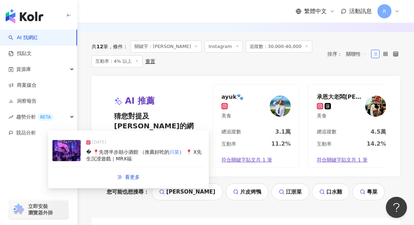
scroll to position [0, 0]
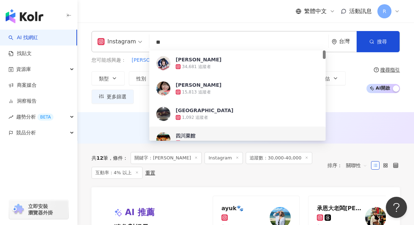
drag, startPoint x: 170, startPoint y: 48, endPoint x: 144, endPoint y: 48, distance: 26.4
click at [144, 48] on div "Instagram ** 台灣 搜尋 ea365ff0-e487-4dac-98bc-99a0df151360 d38fd37b-6995-4e16-9665…" at bounding box center [246, 41] width 309 height 21
type input "*"
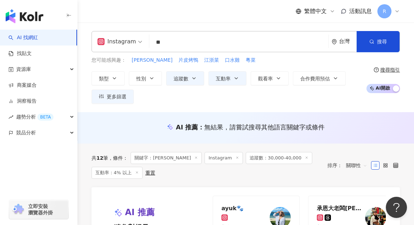
type input "*"
type input "***"
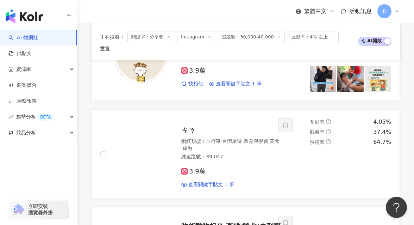
scroll to position [561, 0]
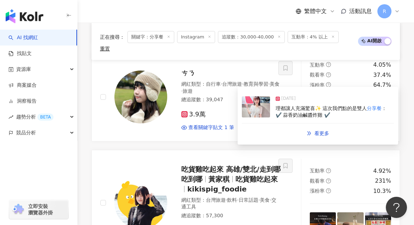
click at [285, 108] on span "理都讓人充滿驚喜✨ 這次我們點的是雙人" at bounding box center [321, 108] width 91 height 6
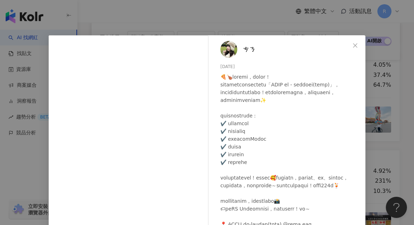
click at [395, 112] on div "ㄘㄋ 2025/7/16 1,077 52 查看原始貼文" at bounding box center [207, 112] width 414 height 225
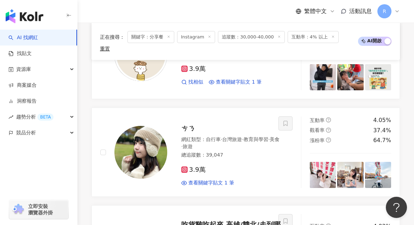
scroll to position [0, 0]
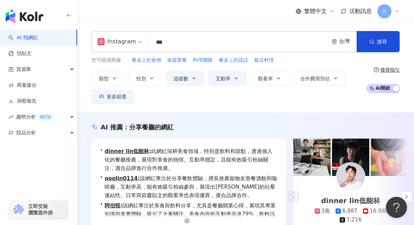
drag, startPoint x: 185, startPoint y: 40, endPoint x: 124, endPoint y: 38, distance: 61.7
click at [124, 39] on div "Instagram *** 台灣 搜尋 https://www.instagram.com/connniechiiwa https://www.instagr…" at bounding box center [246, 41] width 309 height 21
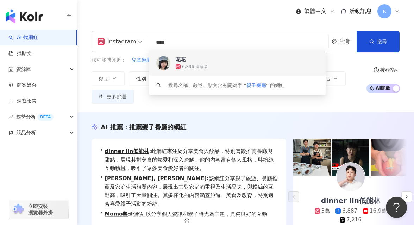
click at [182, 43] on input "****" at bounding box center [239, 42] width 174 height 13
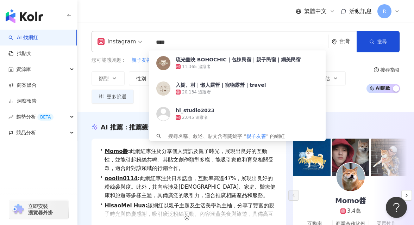
type input "****"
click at [174, 12] on div "繁體中文 活動訊息 R" at bounding box center [246, 11] width 309 height 23
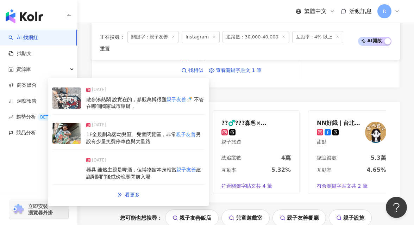
scroll to position [1420, 0]
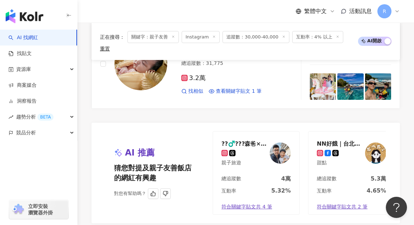
click at [367, 142] on img at bounding box center [375, 152] width 21 height 21
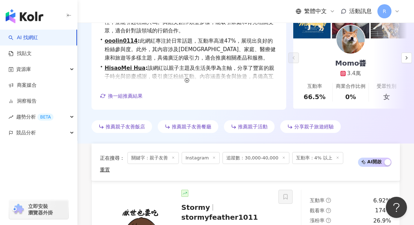
scroll to position [0, 0]
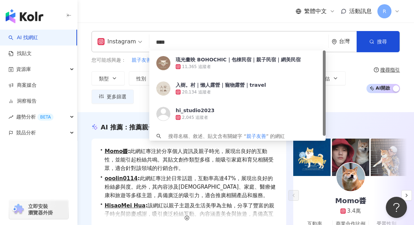
click at [182, 43] on input "****" at bounding box center [239, 42] width 174 height 13
drag, startPoint x: 153, startPoint y: 40, endPoint x: 149, endPoint y: 41, distance: 3.9
click at [149, 41] on div "Instagram **** 台灣 搜尋 ca69444e-cff2-43e3-aae8-9976a406a07b 琉光畫映 BOHOCHIC｜包棟民宿｜親子…" at bounding box center [246, 41] width 309 height 21
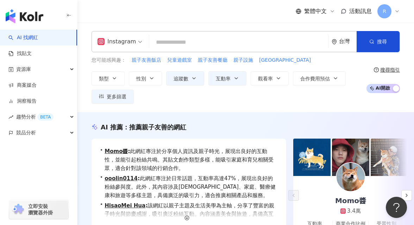
click at [180, 37] on input "search" at bounding box center [239, 42] width 174 height 13
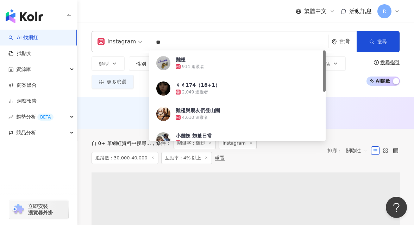
click at [199, 10] on div "繁體中文 活動訊息 R" at bounding box center [246, 11] width 309 height 23
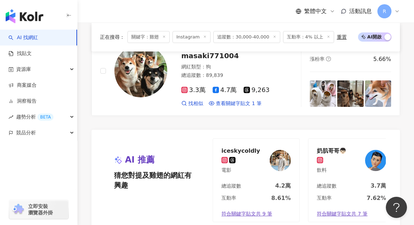
scroll to position [1313, 0]
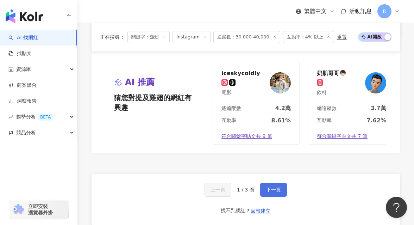
click at [271, 195] on button "下一頁" at bounding box center [273, 190] width 27 height 14
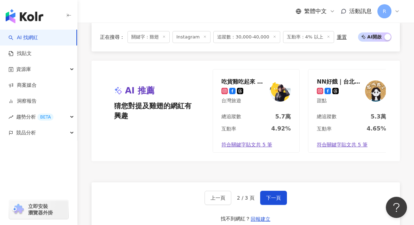
scroll to position [1310, 0]
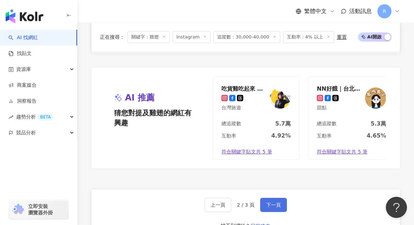
click at [283, 198] on button "下一頁" at bounding box center [273, 205] width 27 height 14
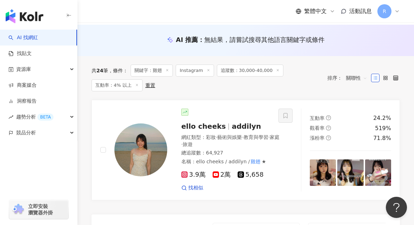
scroll to position [63, 0]
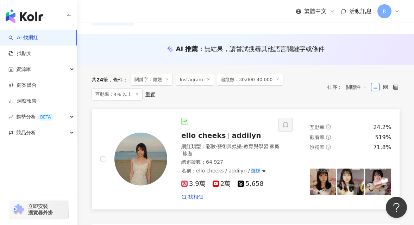
click at [154, 149] on img at bounding box center [141, 159] width 53 height 53
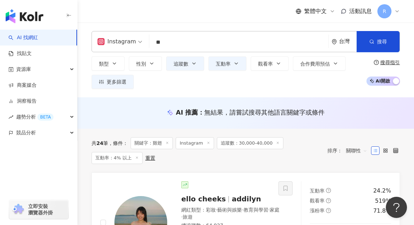
click at [167, 42] on input "**" at bounding box center [239, 42] width 174 height 13
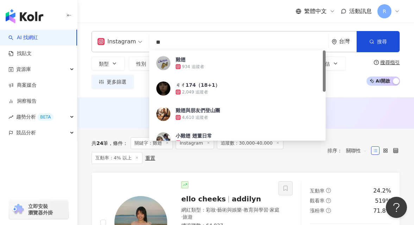
drag, startPoint x: 170, startPoint y: 42, endPoint x: 146, endPoint y: 41, distance: 24.3
click at [146, 41] on div "Instagram ** 台灣 搜尋 dd66f48f-3df6-4c86-ab44-7a82a00993db 雞翅 934 追蹤者 ㄐㄔ174（18+1） …" at bounding box center [246, 41] width 309 height 21
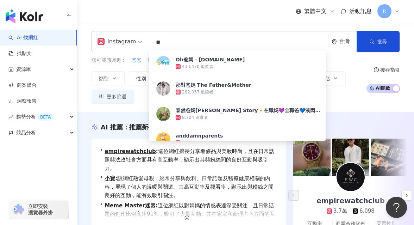
click at [176, 41] on input "**" at bounding box center [239, 42] width 174 height 13
drag, startPoint x: 168, startPoint y: 43, endPoint x: 145, endPoint y: 43, distance: 23.6
click at [145, 43] on div "Instagram ** 台灣 搜尋 d239cc7e-2d21-40ef-9348-0db886b08bbe Oh爸媽 - ohpama.com 433,4…" at bounding box center [246, 41] width 309 height 21
type input "***"
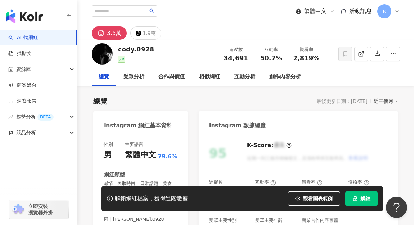
scroll to position [95, 0]
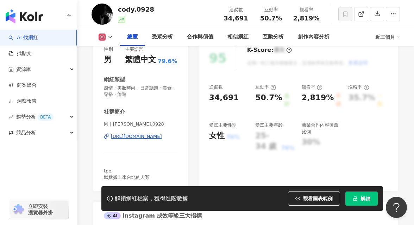
drag, startPoint x: 112, startPoint y: 123, endPoint x: 137, endPoint y: 122, distance: 25.0
click at [137, 123] on span "同 | [PERSON_NAME].0928" at bounding box center [141, 124] width 74 height 6
drag, startPoint x: 113, startPoint y: 124, endPoint x: 139, endPoint y: 125, distance: 25.7
click at [139, 125] on span "同 | cody.0928" at bounding box center [141, 124] width 74 height 6
copy span "cody.0928"
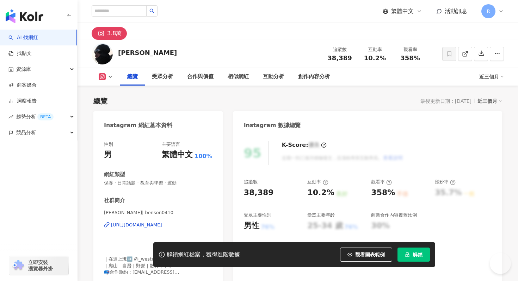
click at [128, 210] on span "林柏賢 | benson0410" at bounding box center [158, 213] width 108 height 6
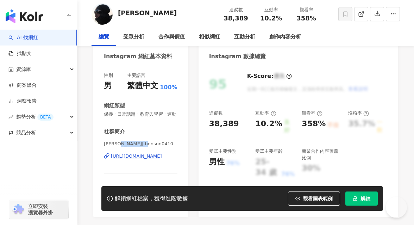
click at [158, 144] on span "林柏賢 | benson0410" at bounding box center [141, 144] width 74 height 6
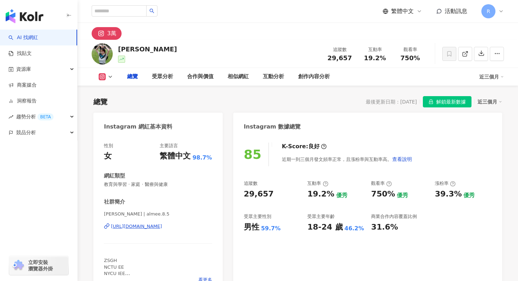
click at [135, 81] on div "總覽" at bounding box center [132, 77] width 25 height 18
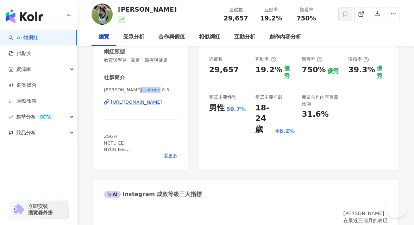
drag, startPoint x: 139, startPoint y: 89, endPoint x: 160, endPoint y: 90, distance: 20.8
click at [160, 89] on span "[PERSON_NAME] | almee.8.5" at bounding box center [141, 90] width 74 height 6
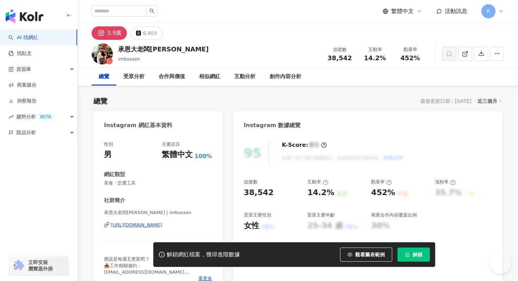
click at [125, 210] on span "承恩大老闆[PERSON_NAME] | imbossen" at bounding box center [158, 213] width 108 height 6
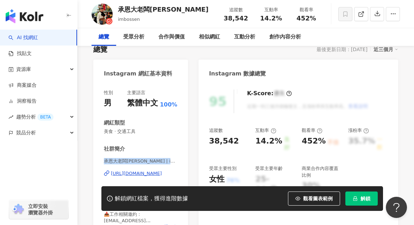
drag, startPoint x: 105, startPoint y: 161, endPoint x: 169, endPoint y: 160, distance: 64.5
click at [169, 160] on span "承恩大老闆BOSSEN | imbossen" at bounding box center [141, 161] width 74 height 6
copy span "承恩大老闆BOSSEN | imbossen"
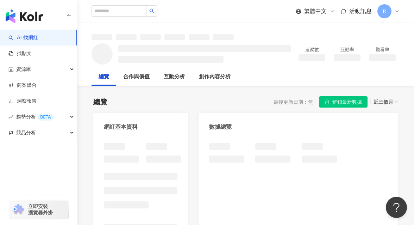
scroll to position [54, 0]
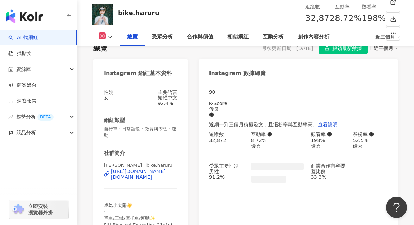
click at [121, 162] on span "[PERSON_NAME] | bike.haruru" at bounding box center [138, 164] width 69 height 5
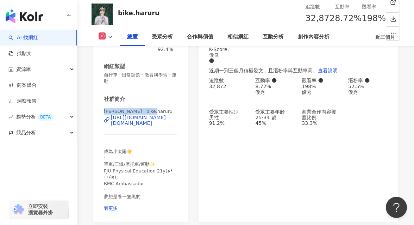
drag, startPoint x: 104, startPoint y: 112, endPoint x: 162, endPoint y: 110, distance: 58.5
click at [162, 110] on span "曾晴 HARU | bike.haruru" at bounding box center [138, 111] width 69 height 5
click at [124, 110] on span "曾晴 HARU | bike.haruru" at bounding box center [138, 111] width 69 height 5
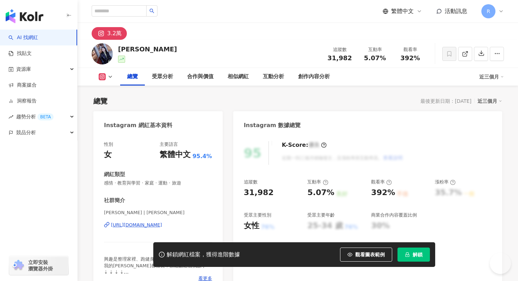
click at [109, 210] on span "[PERSON_NAME] | [PERSON_NAME]" at bounding box center [158, 213] width 108 height 6
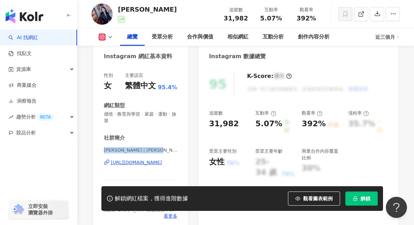
drag, startPoint x: 104, startPoint y: 150, endPoint x: 152, endPoint y: 152, distance: 47.3
click at [152, 152] on span "[PERSON_NAME] | [PERSON_NAME]" at bounding box center [141, 150] width 74 height 6
copy span "[PERSON_NAME] | [PERSON_NAME]"
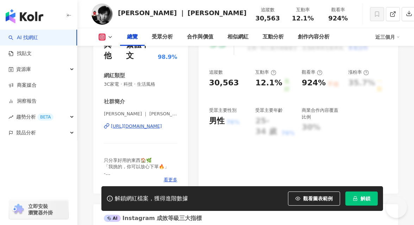
click at [121, 99] on div "社群簡介 [PERSON_NAME] ｜ [PERSON_NAME]| li501464 [URL][DOMAIN_NAME] 只分享好用的東西🏠🌿 「我挑的…" at bounding box center [141, 140] width 74 height 85
drag, startPoint x: 104, startPoint y: 103, endPoint x: 160, endPoint y: 106, distance: 55.8
click at [160, 111] on span "Sam ｜ 山姆 | li501464" at bounding box center [141, 114] width 74 height 6
copy span "Sam ｜ 山姆 | li501464"
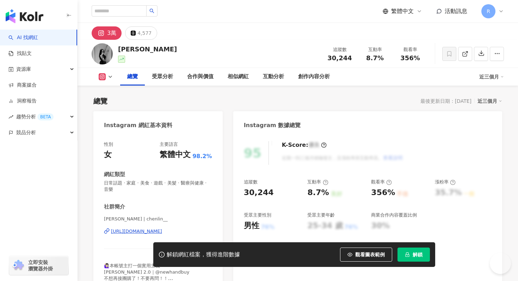
click at [114, 216] on span "[PERSON_NAME] | chenlin__" at bounding box center [158, 219] width 108 height 6
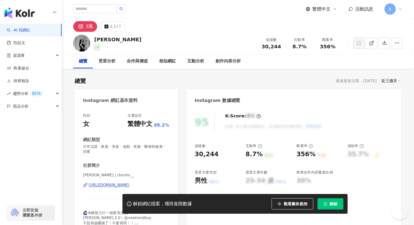
scroll to position [82, 0]
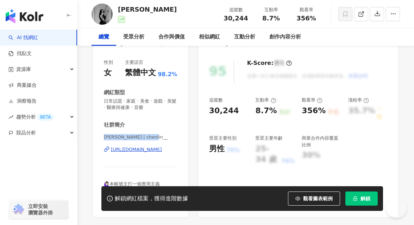
drag, startPoint x: 147, startPoint y: 140, endPoint x: 153, endPoint y: 139, distance: 6.5
click at [153, 139] on span "[PERSON_NAME] | chenlin__" at bounding box center [141, 137] width 74 height 6
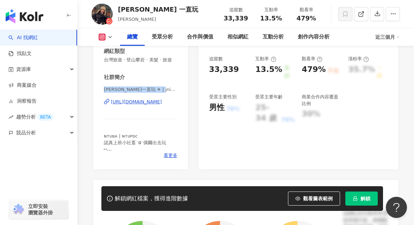
drag, startPoint x: 102, startPoint y: 90, endPoint x: 159, endPoint y: 90, distance: 57.1
click at [159, 90] on div "性別 女 主要語言 繁體中文 69.6% 網紅類型 台灣旅遊 · 登山攀岩 · 美髮 · 旅遊 社群簡介 Jeannie一直玩 ✈ | jnie.c http…" at bounding box center [140, 90] width 95 height 158
copy span "Jeannie一直玩 ✈ | jnie.c"
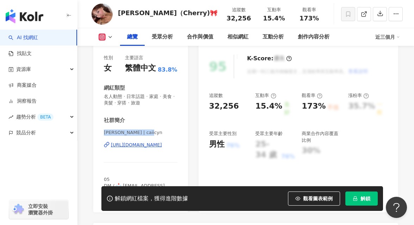
drag, startPoint x: 104, startPoint y: 132, endPoint x: 150, endPoint y: 132, distance: 46.5
click at [150, 132] on div "性別 女 主要語言 繁體中文 83.8% 網紅類型 名人動態 · 日常話題 · 家庭 · 美食 · 美髮 · 穿搭 · 旅遊 社群簡介 [PERSON_NAM…" at bounding box center [140, 130] width 95 height 165
copy span "[PERSON_NAME] | caiicyn"
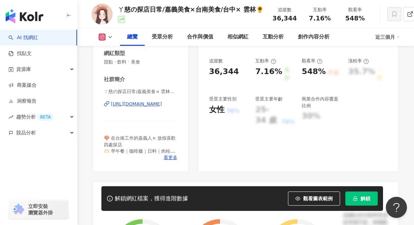
click at [121, 94] on span "ㄚ慈の探店日常/嘉義美食× 雲林美食×台南美食×台中美食🌻 | rci_food" at bounding box center [141, 91] width 74 height 6
drag, startPoint x: 105, startPoint y: 91, endPoint x: 167, endPoint y: 89, distance: 61.4
click at [167, 88] on span "ㄚ慈の探店日常/嘉義美食× 雲林美食×台南美食×台中美食🌻 | rci_food" at bounding box center [141, 91] width 74 height 6
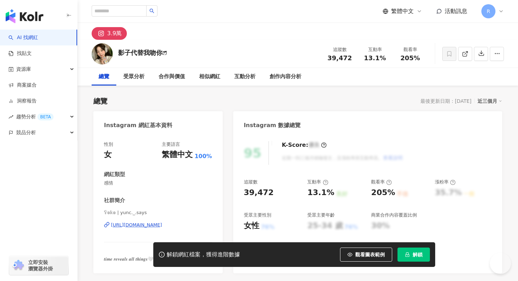
click at [104, 210] on span "𝕐̈𝕠𝕜𝕠 | yunc._.says" at bounding box center [158, 213] width 108 height 6
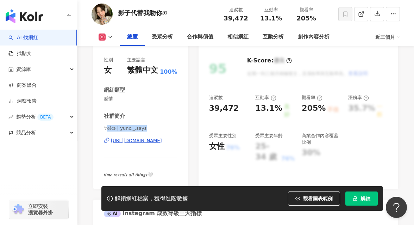
drag, startPoint x: 105, startPoint y: 129, endPoint x: 156, endPoint y: 129, distance: 50.4
click at [156, 129] on span "𝕐̈𝕠𝕜𝕠 | yunc._.says" at bounding box center [141, 128] width 74 height 6
click at [107, 127] on span "𝕐̈𝕠𝕜𝕠 | yunc._.says" at bounding box center [141, 128] width 74 height 6
drag, startPoint x: 105, startPoint y: 127, endPoint x: 162, endPoint y: 128, distance: 57.1
click at [162, 127] on span "𝕐̈𝕠𝕜𝕠 | yunc._.says" at bounding box center [141, 128] width 74 height 6
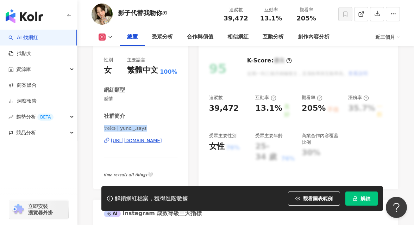
copy span "𝕐̈𝕠𝕜𝕠 | yunc._.says"
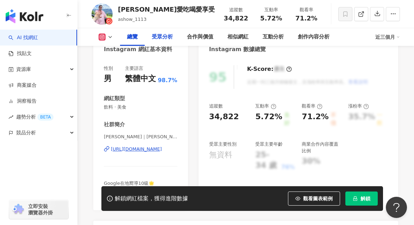
scroll to position [102, 0]
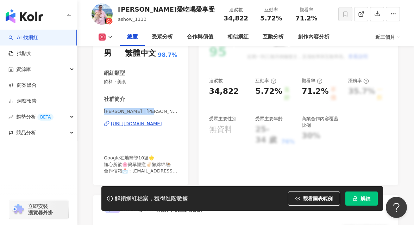
drag, startPoint x: 106, startPoint y: 111, endPoint x: 170, endPoint y: 111, distance: 63.8
click at [170, 111] on span "[PERSON_NAME]｜[PERSON_NAME]愛吃喝愛享受☺️｜[PERSON_NAME]| ashow_1113" at bounding box center [141, 111] width 74 height 6
copy span "[PERSON_NAME]｜[PERSON_NAME]愛吃喝愛享受"
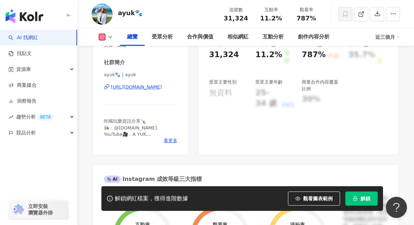
scroll to position [132, 0]
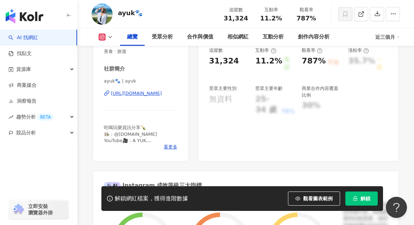
click at [124, 82] on span "ayuk🐾 | ayuk" at bounding box center [141, 81] width 74 height 6
drag, startPoint x: 123, startPoint y: 82, endPoint x: 139, endPoint y: 82, distance: 15.9
click at [139, 82] on span "ayuk🐾 | ayuk" at bounding box center [141, 81] width 74 height 6
copy span "yuk"
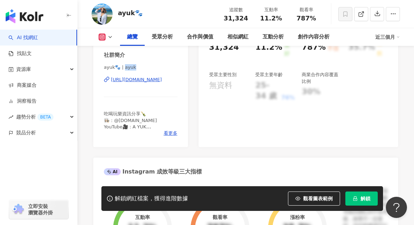
scroll to position [145, 0]
drag, startPoint x: 104, startPoint y: 69, endPoint x: 140, endPoint y: 70, distance: 36.0
click at [140, 70] on span "ayuk🐾 | ayuk" at bounding box center [141, 67] width 74 height 6
copy span "ayuk🐾 | ayuk"
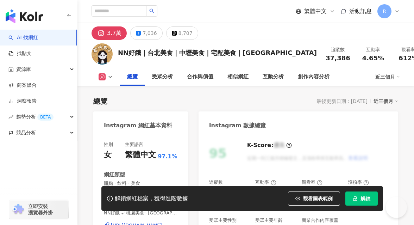
click at [107, 210] on span "NN好餓 ₊⁺桃園美食჻ [GEOGRAPHIC_DATA]美食჻ | tabetai.0620" at bounding box center [141, 213] width 74 height 6
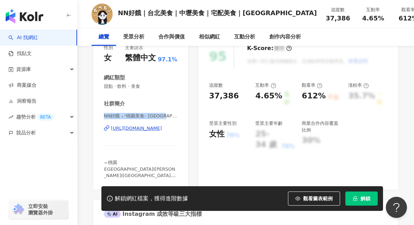
drag, startPoint x: 104, startPoint y: 116, endPoint x: 168, endPoint y: 117, distance: 63.8
click at [168, 117] on span "NN好餓 ₊⁺桃園美食჻ 中壢美食჻ | tabetai.0620" at bounding box center [141, 116] width 74 height 6
copy span "NN好餓 ₊⁺桃園美食჻ 中壢美食჻"
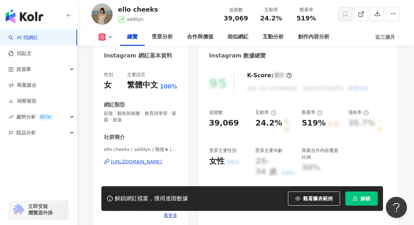
scroll to position [80, 0]
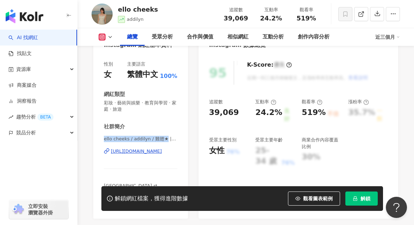
drag, startPoint x: 104, startPoint y: 138, endPoint x: 166, endPoint y: 137, distance: 62.0
click at [166, 137] on span "ello cheeks / addilyn / 雞翅★ | ohitslinlin" at bounding box center [141, 139] width 74 height 6
copy span "ello cheeks / addilyn / 雞翅★"
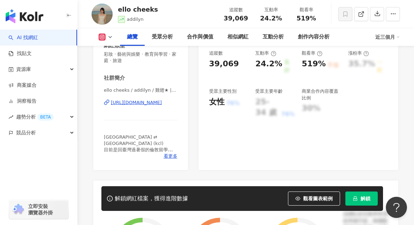
click at [117, 86] on div "社群簡介 ello cheeks / addilyn / 雞翅★ | ohitslinlin https://www.instagram.com/ohitsl…" at bounding box center [141, 116] width 74 height 85
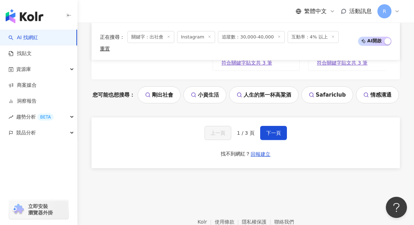
scroll to position [1564, 0]
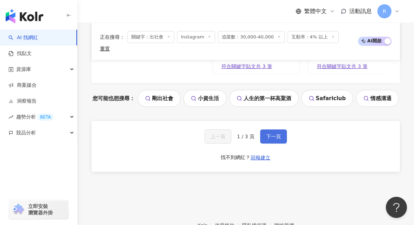
type input "***"
click at [272, 143] on button "下一頁" at bounding box center [273, 136] width 27 height 14
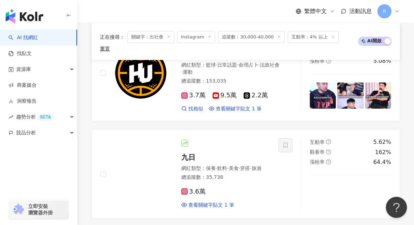
scroll to position [0, 0]
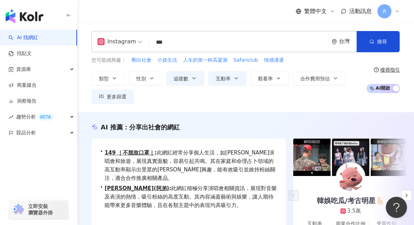
click at [221, 43] on input "***" at bounding box center [239, 42] width 174 height 13
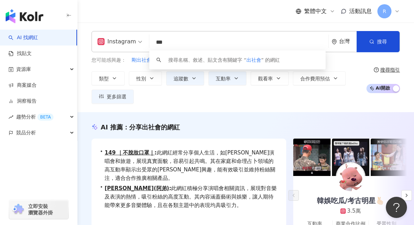
drag, startPoint x: 206, startPoint y: 43, endPoint x: 150, endPoint y: 43, distance: 55.3
click at [152, 43] on input "***" at bounding box center [239, 42] width 174 height 13
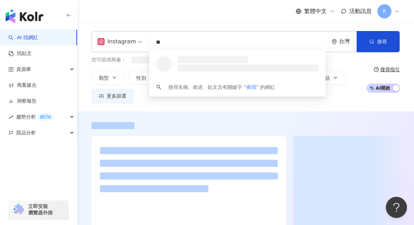
click at [171, 12] on div "繁體中文 活動訊息 R" at bounding box center [246, 11] width 309 height 23
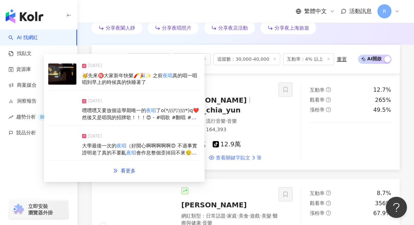
scroll to position [238, 0]
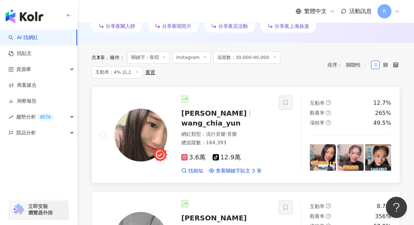
click at [139, 120] on img at bounding box center [141, 135] width 53 height 53
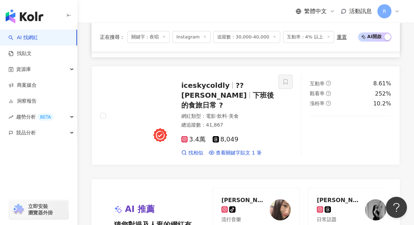
scroll to position [450, 0]
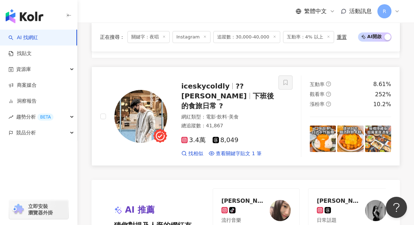
click at [155, 102] on img at bounding box center [141, 116] width 53 height 53
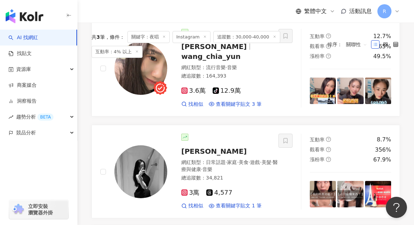
scroll to position [0, 0]
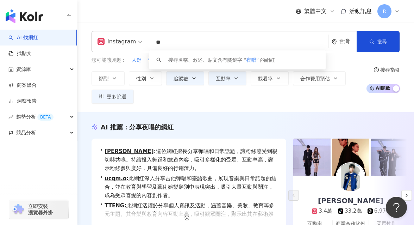
drag, startPoint x: 167, startPoint y: 43, endPoint x: 131, endPoint y: 43, distance: 36.0
click at [131, 43] on div "Instagram ** 台灣 搜尋 keyword 搜尋名稱、敘述、貼文含有關鍵字 “ 夜唱 ” 的網紅" at bounding box center [246, 41] width 309 height 21
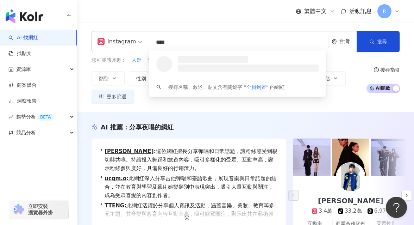
type input "****"
click at [147, 24] on div "Instagram **** 台灣 搜尋 loading 搜尋名稱、敘述、貼文含有關鍵字 “ 全員到齊 ” 的網紅 您可能感興趣： 人逛 閒著 續攤 早忙 週…" at bounding box center [246, 68] width 337 height 90
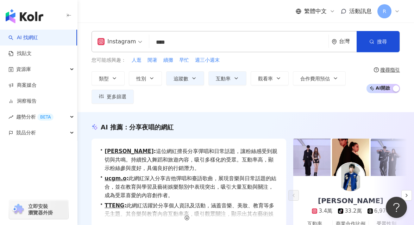
click at [364, 53] on div "Instagram **** 台灣 搜尋 loading 搜尋名稱、敘述、貼文含有關鍵字 “ 全員到齊 ” 的網紅 您可能感興趣： 人逛 閒著 續攤 早忙 週…" at bounding box center [246, 67] width 337 height 73
click at [385, 41] on span "搜尋" at bounding box center [382, 42] width 10 height 6
click at [370, 44] on button "搜尋" at bounding box center [378, 41] width 43 height 21
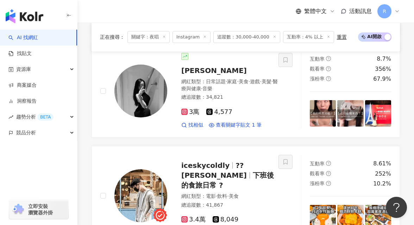
scroll to position [374, 0]
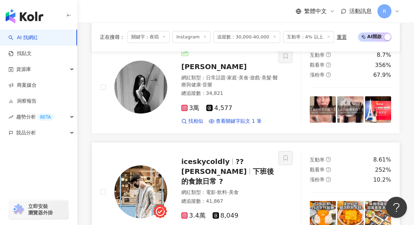
click at [184, 157] on span "iceskycoldly" at bounding box center [206, 161] width 48 height 8
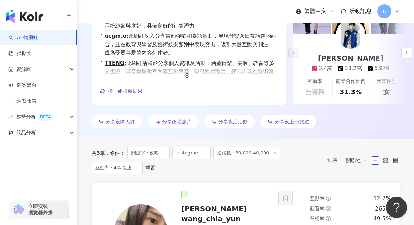
scroll to position [0, 0]
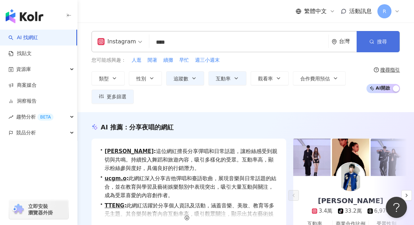
click at [376, 43] on button "搜尋" at bounding box center [378, 41] width 43 height 21
